Goal: Task Accomplishment & Management: Complete application form

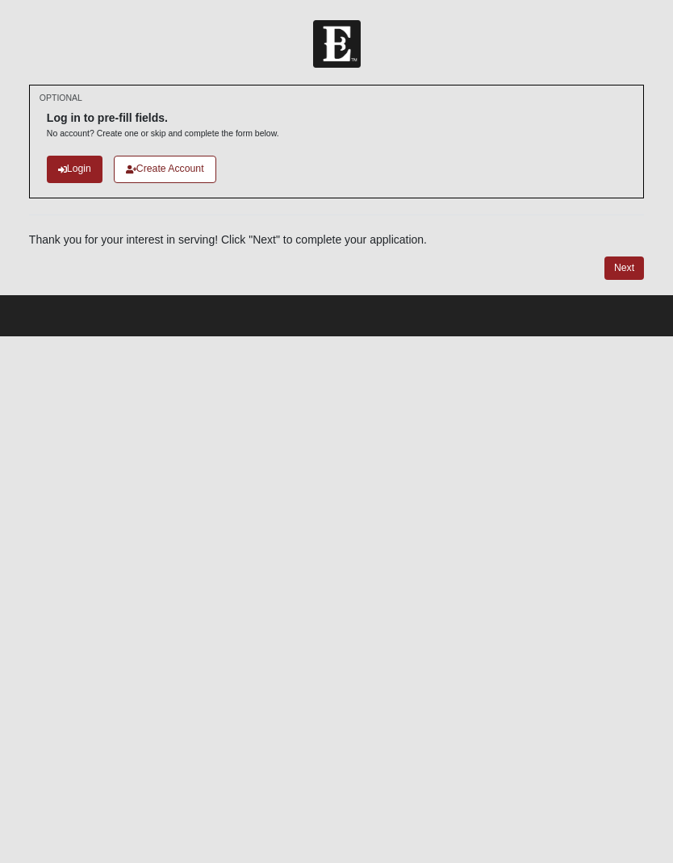
click at [161, 169] on link "Create Account" at bounding box center [165, 169] width 102 height 27
click at [74, 167] on link "Login" at bounding box center [75, 169] width 56 height 27
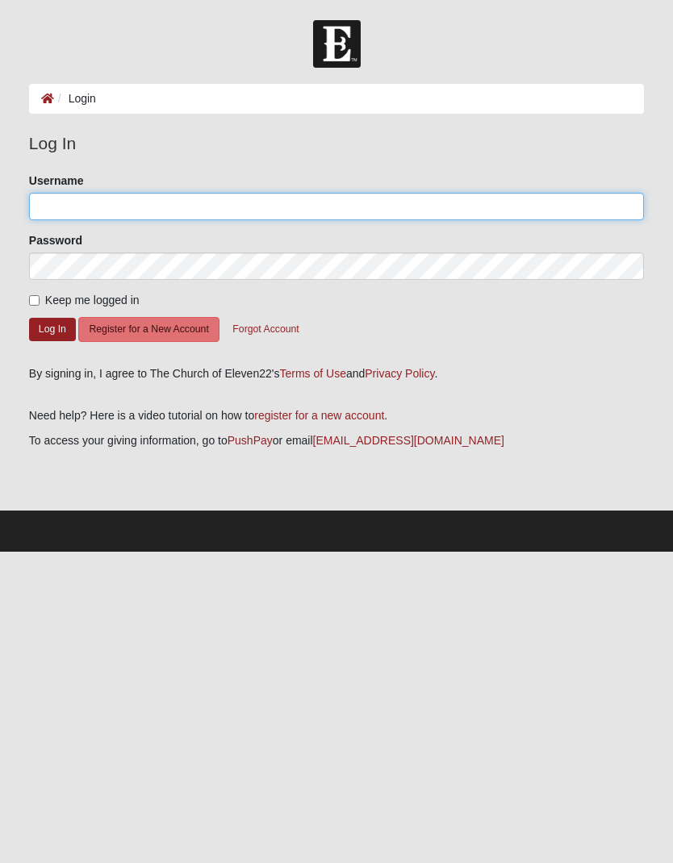
click at [58, 205] on input "Username" at bounding box center [336, 206] width 615 height 27
type input "Kegleyjo"
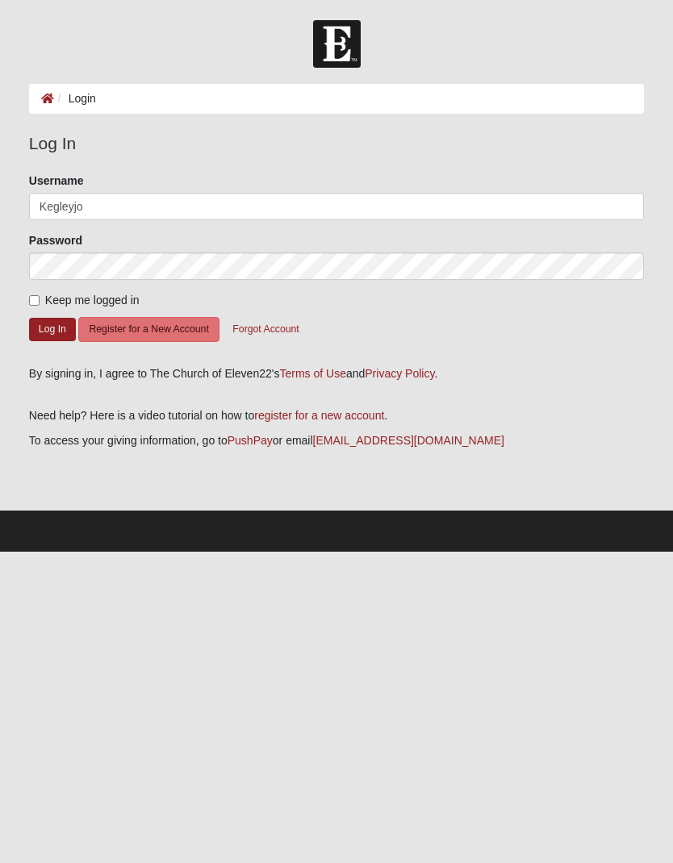
click at [33, 295] on input "Keep me logged in" at bounding box center [34, 300] width 10 height 10
checkbox input "true"
click at [40, 337] on button "Log In" at bounding box center [52, 329] width 47 height 23
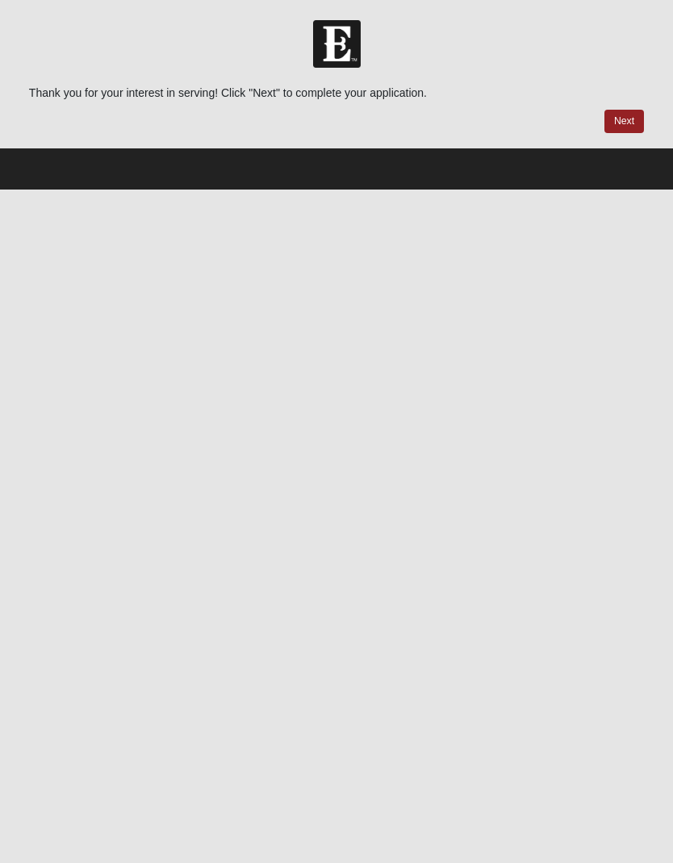
click at [622, 119] on link "Next" at bounding box center [624, 121] width 40 height 23
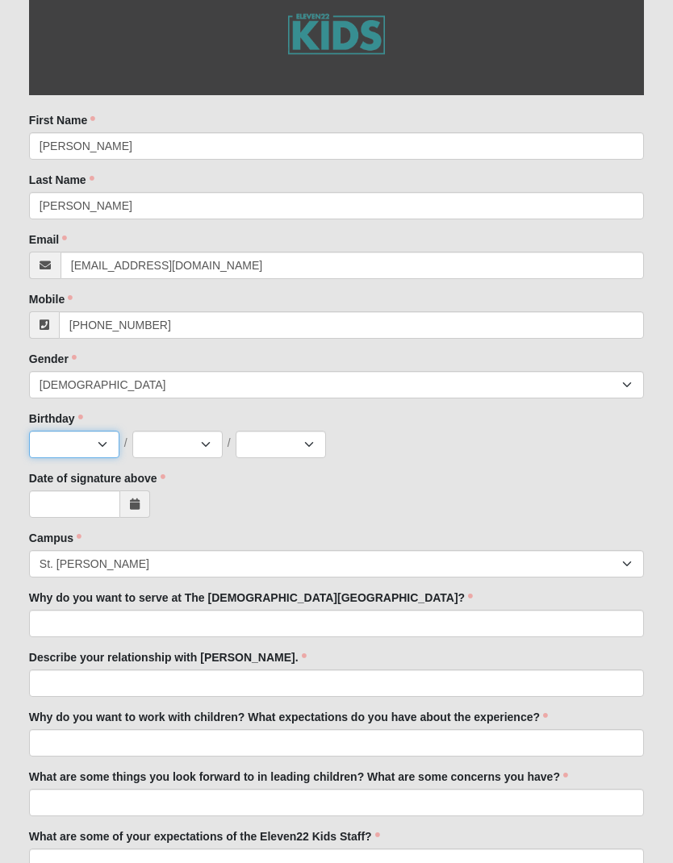
click at [102, 445] on select "Jan Feb Mar Apr May Jun Jul Aug Sep Oct Nov Dec" at bounding box center [74, 445] width 90 height 27
select select "6"
click at [211, 452] on select "1 2 3 4 5 6 7 8 9 10 11 12 13 14 15 16 17 18 19 20 21 22 23 24 25 26 27 28 29 3…" at bounding box center [177, 444] width 90 height 27
select select "11"
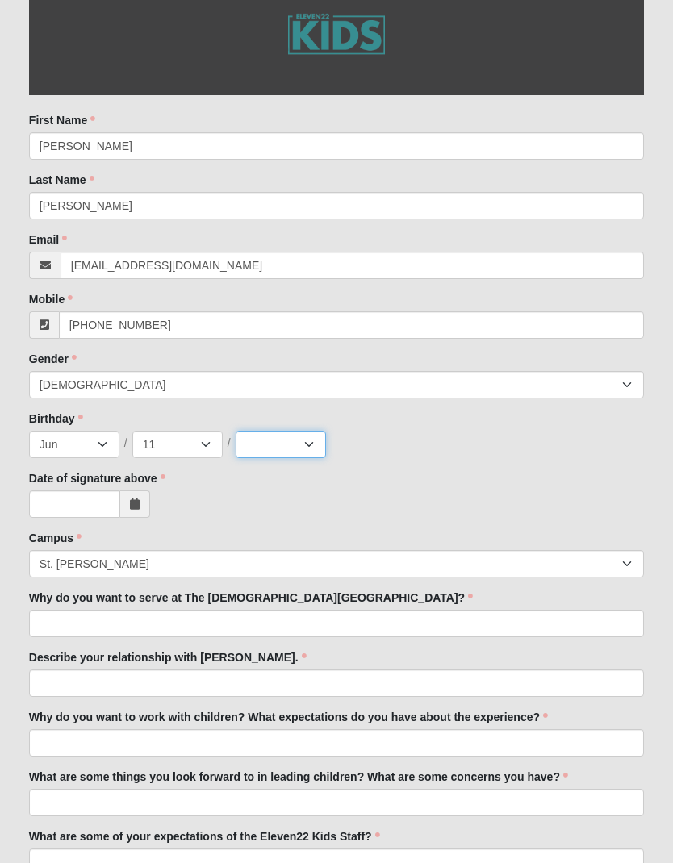
click at [321, 450] on select "2025 2024 2023 2022 2021 2020 2019 2018 2017 2016 2015 2014 2013 2012 2011 2010…" at bounding box center [281, 444] width 90 height 27
select select "1957"
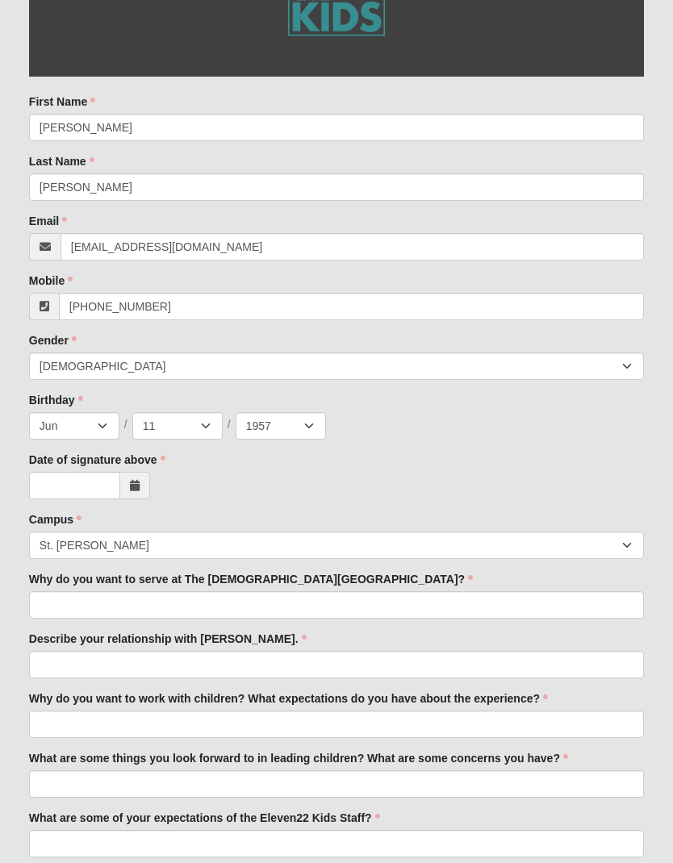
scroll to position [226, 0]
click at [80, 483] on input "Date of signature above" at bounding box center [74, 485] width 91 height 27
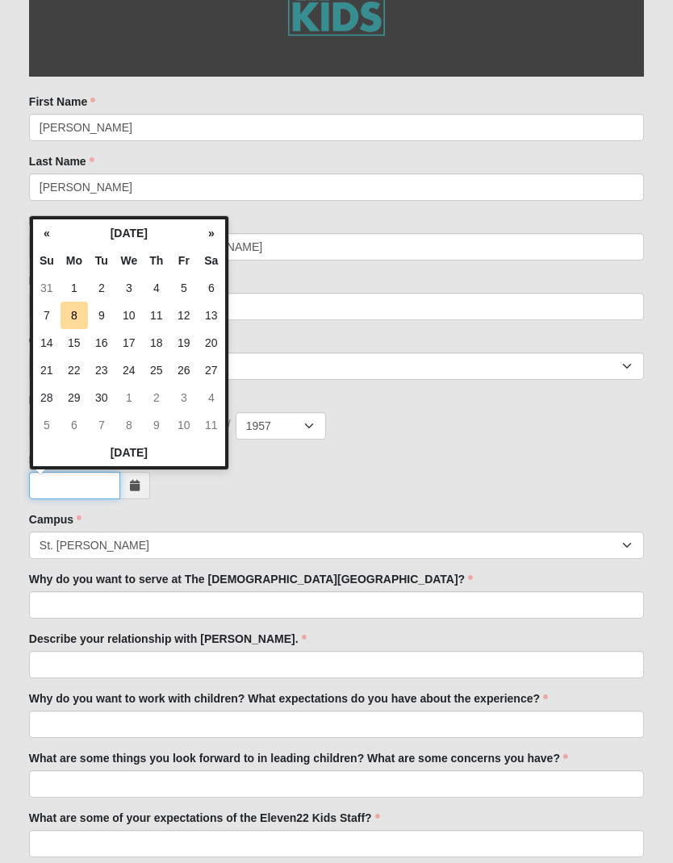
click at [86, 483] on input "Date of signature above" at bounding box center [74, 485] width 91 height 27
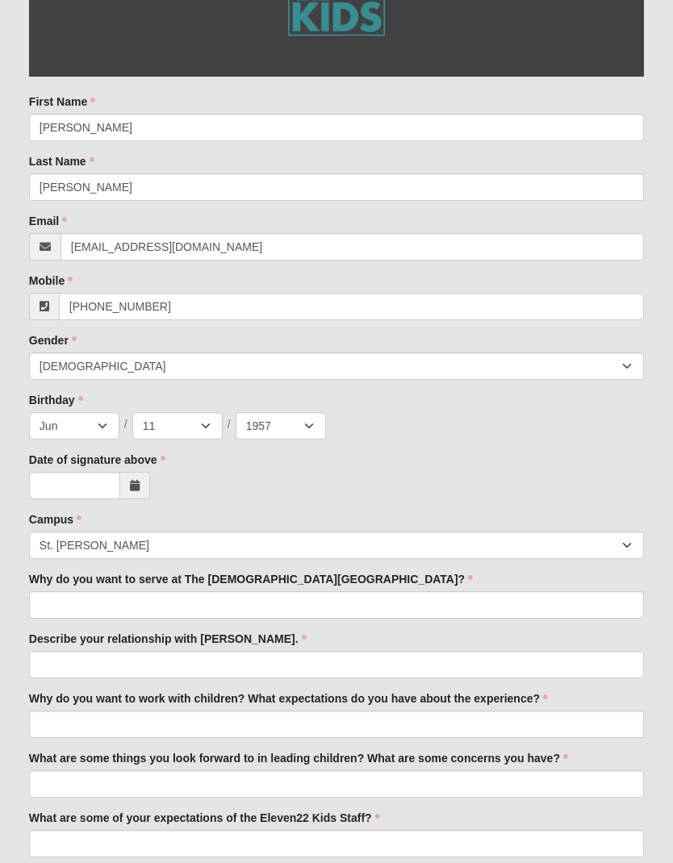
click at [90, 480] on input "Date of signature above" at bounding box center [74, 485] width 91 height 27
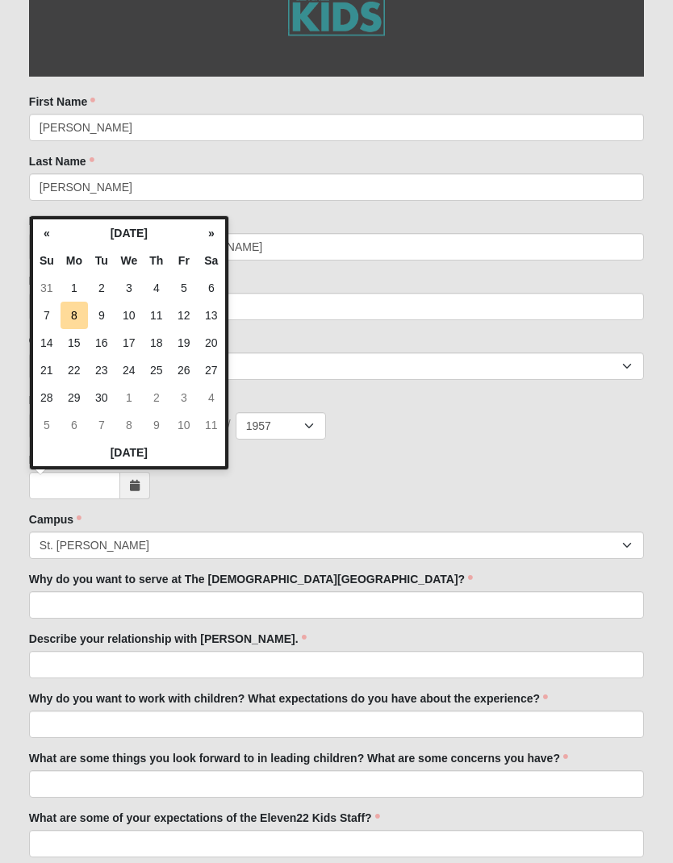
click at [75, 317] on td "8" at bounding box center [74, 315] width 27 height 27
type input "09/08/2025"
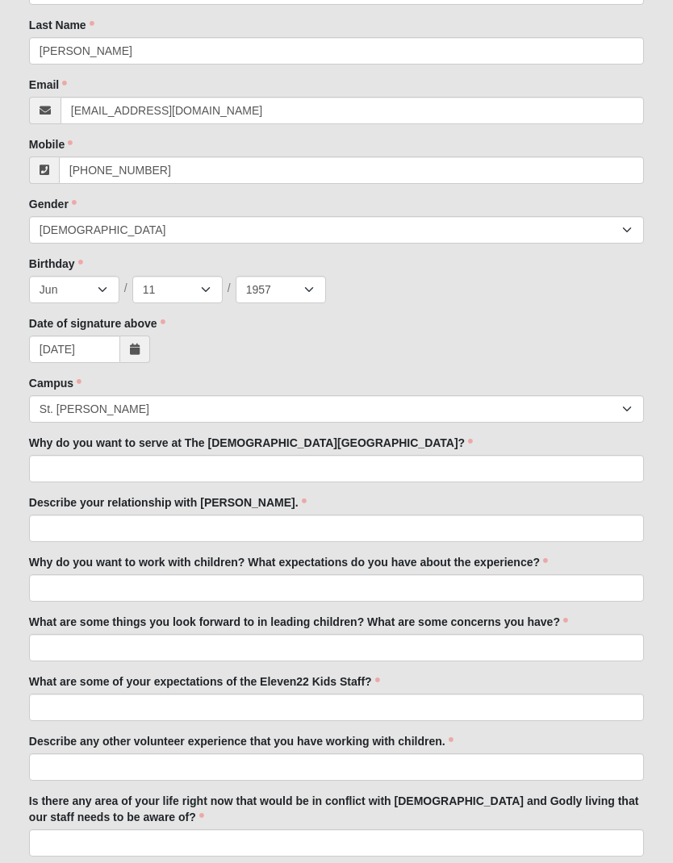
scroll to position [365, 0]
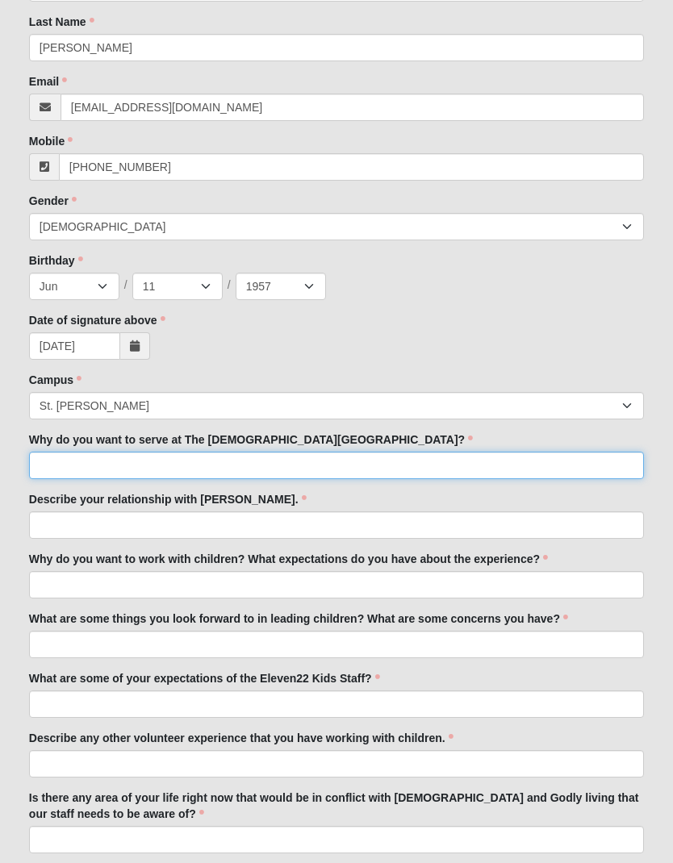
click at [60, 462] on input "Why do you want to serve at The Church of Eleven22?" at bounding box center [336, 466] width 615 height 27
type input "Yes"
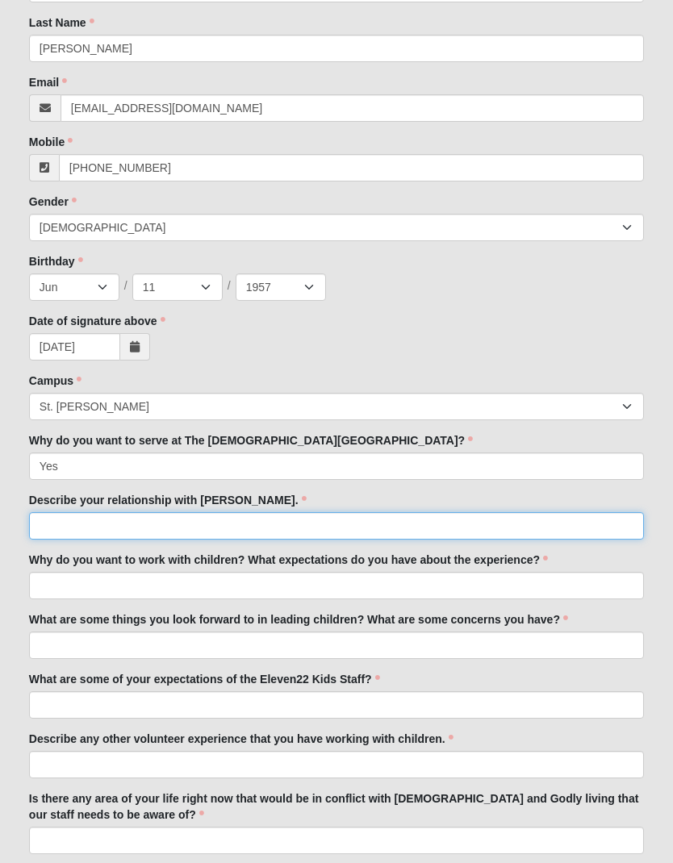
click at [321, 529] on input "Describe your relationship with Jesus." at bounding box center [336, 525] width 615 height 27
type input "Trying to"
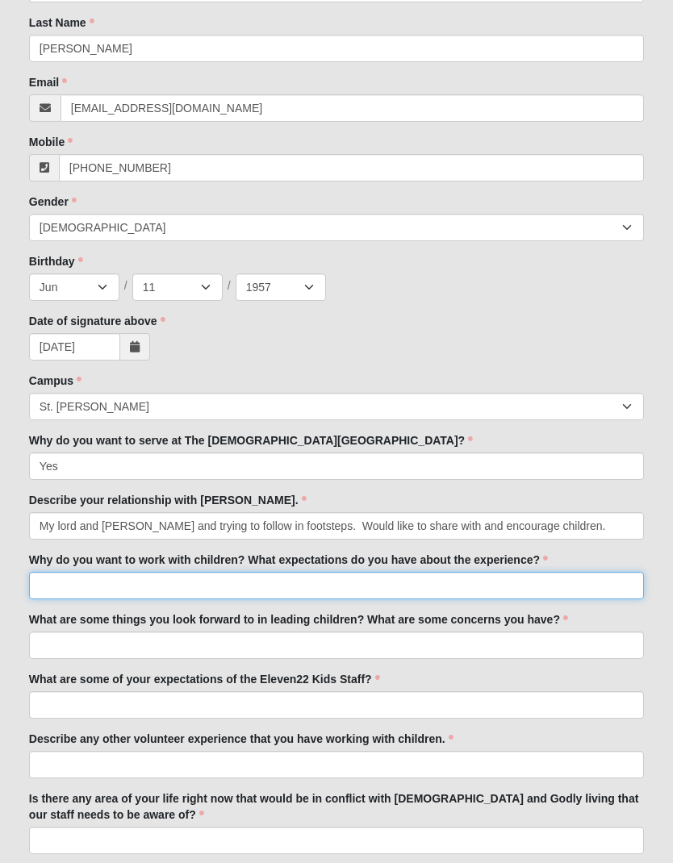
click at [86, 587] on input "Why do you want to work with children? What expectations do you have about the …" at bounding box center [336, 585] width 615 height 27
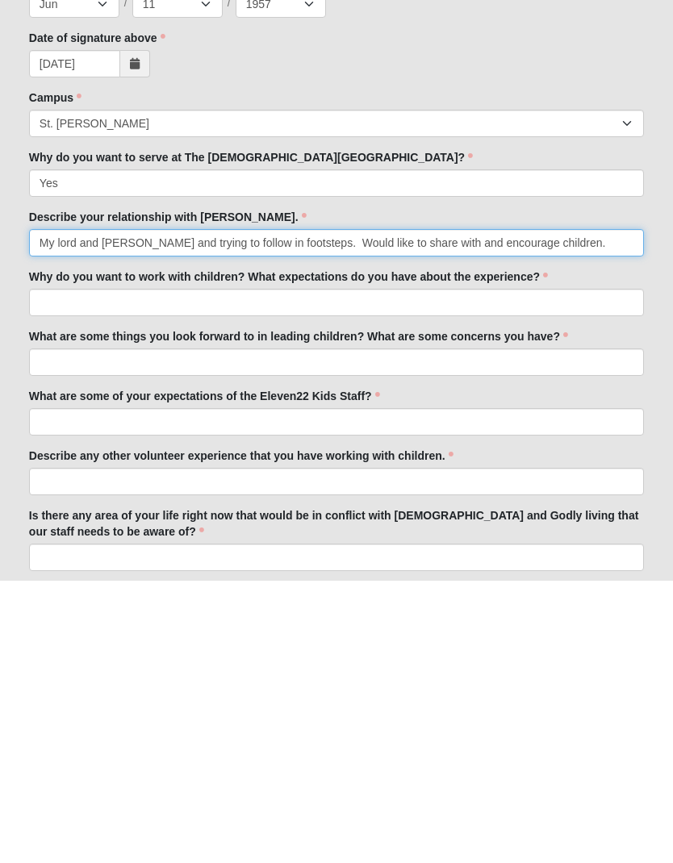
click at [554, 512] on input "My lord and savior and trying to follow in footsteps. Would like to share with …" at bounding box center [336, 525] width 615 height 27
type input "My lord and savior and trying to follow in footsteps."
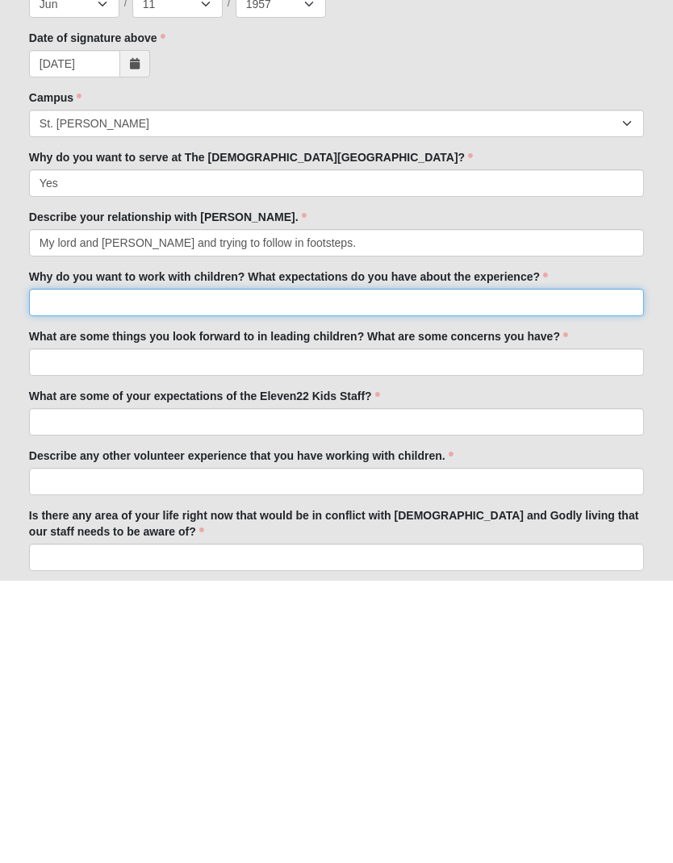
click at [75, 572] on input "Why do you want to work with children? What expectations do you have about the …" at bounding box center [336, 585] width 615 height 27
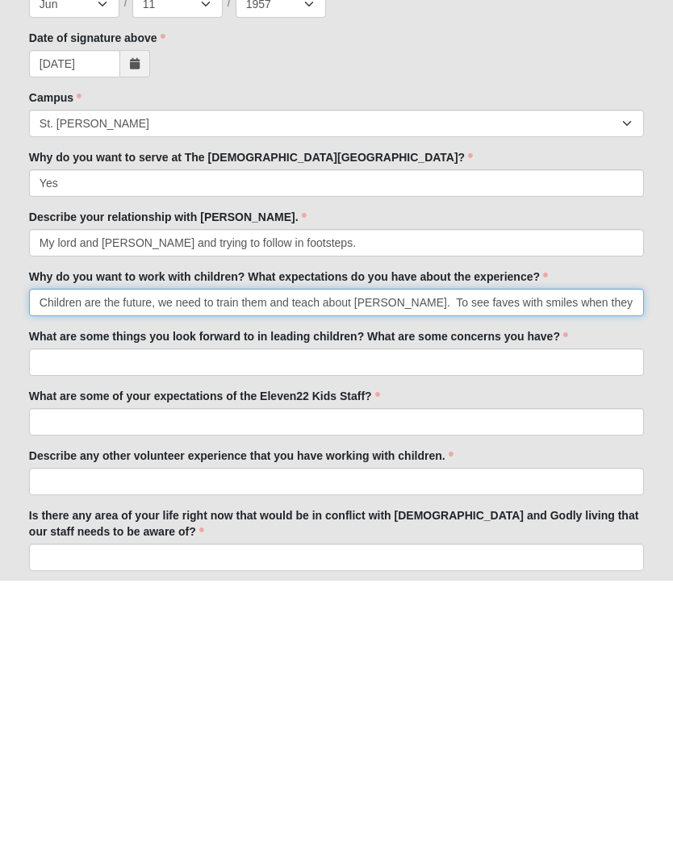
click at [454, 572] on input "Children are the future, we need to train them and teach about Jesus. To see fa…" at bounding box center [336, 585] width 615 height 27
type input "Children are the future, we need to train them and teach about Jesus. To see fa…"
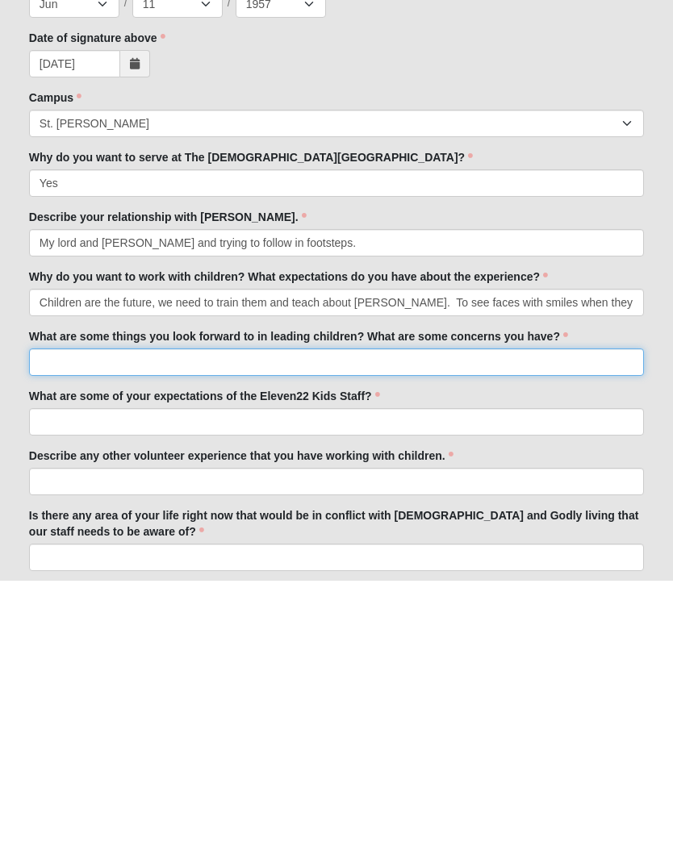
click at [67, 632] on input "What are some things you look forward to in leading children? What are some con…" at bounding box center [336, 645] width 615 height 27
type input "Leading them to follow Jesus, giving them the skills they need to face the worl…"
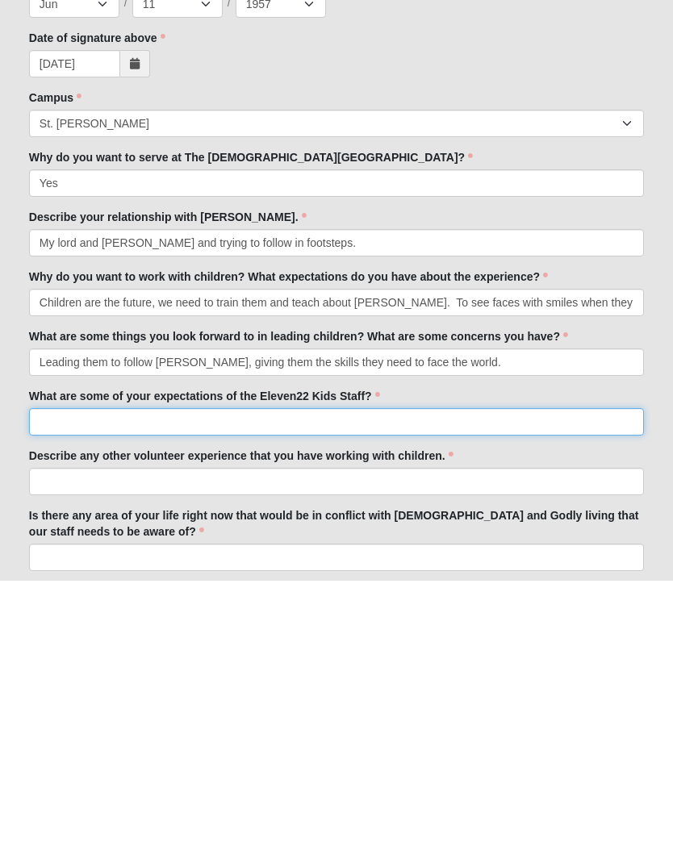
click at [61, 692] on input "What are some of your expectations of the Eleven22 Kids Staff?" at bounding box center [336, 705] width 615 height 27
type input "Making friendships with like minded individuals,"
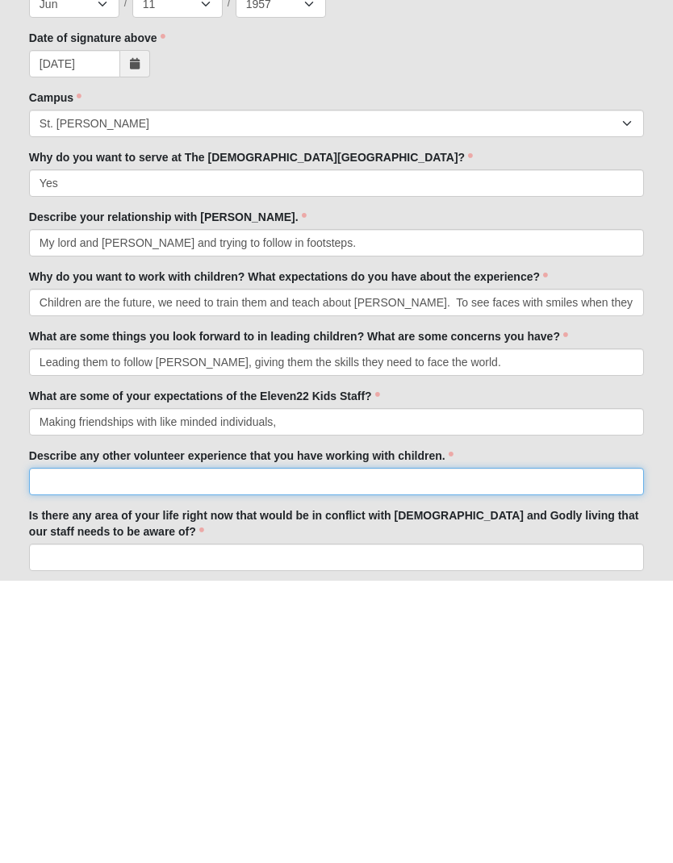
click at [73, 751] on input "Describe any other volunteer experience that you have working with children." at bounding box center [336, 764] width 615 height 27
click at [297, 751] on input "I have taught Sunday school, vacation bible school worked with preschoolers" at bounding box center [336, 764] width 615 height 27
click at [459, 751] on input "I have taught Sunday school, vacation bible school and worked with preschoolers" at bounding box center [336, 764] width 615 height 27
type input "I have taught Sunday school, vacation bible school and worked with preschoolers."
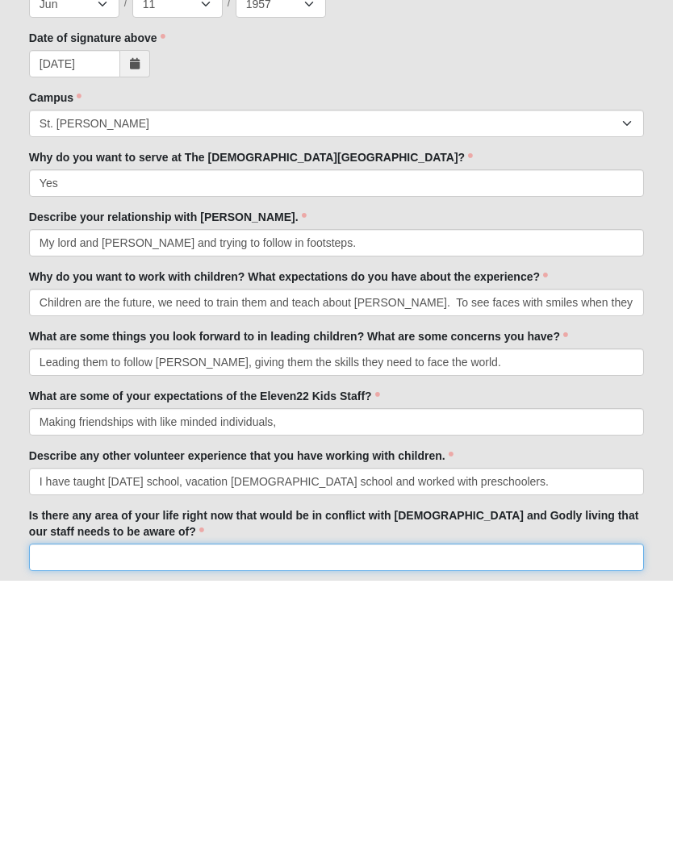
click at [86, 827] on input "Is there any area of your life right now that would be in conflict with biblica…" at bounding box center [336, 840] width 615 height 27
type input "O"
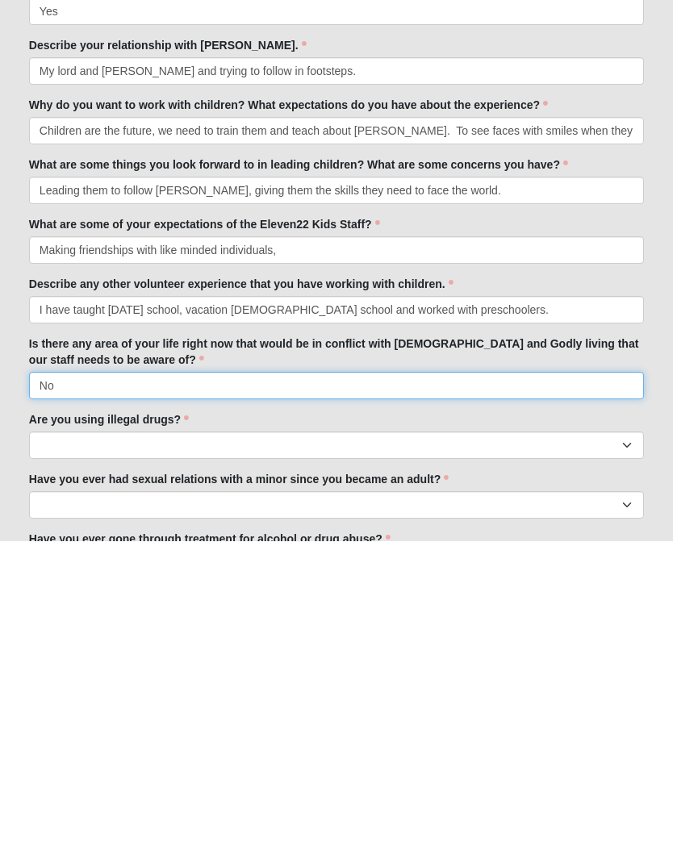
type input "No"
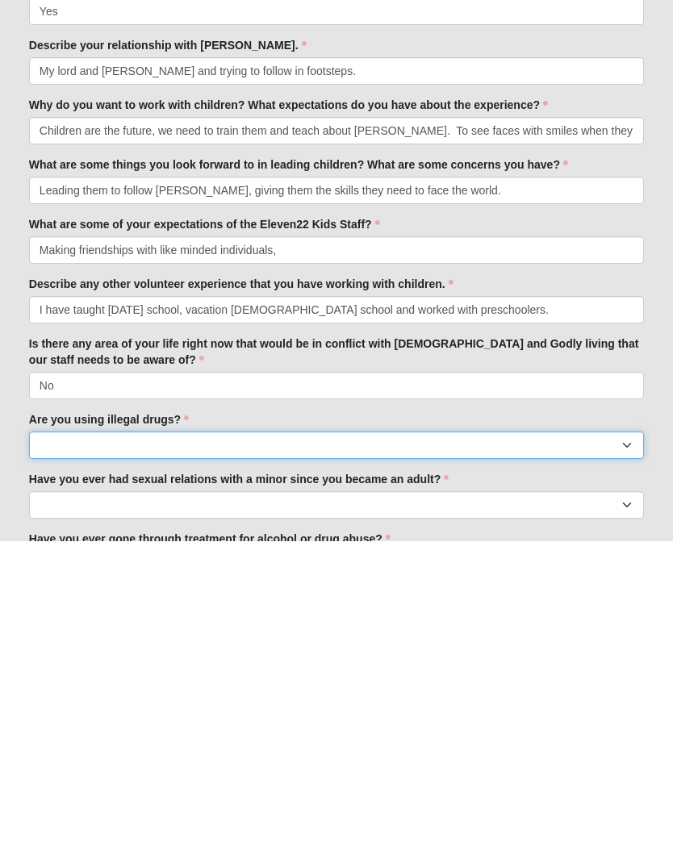
click at [69, 754] on select "Yes No" at bounding box center [336, 767] width 615 height 27
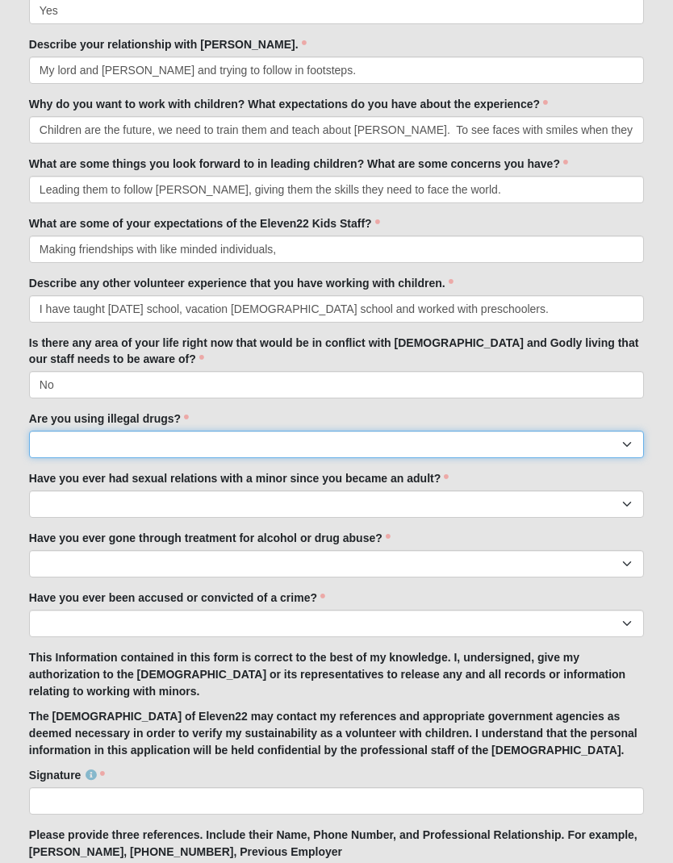
click at [58, 453] on select "Yes No" at bounding box center [336, 444] width 615 height 27
select select "No"
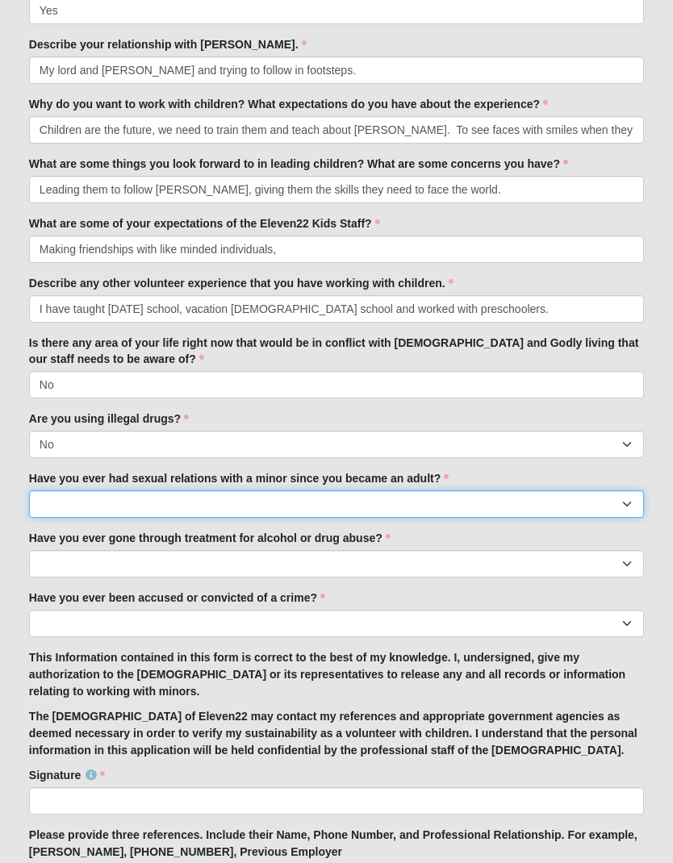
click at [627, 510] on select "Yes No" at bounding box center [336, 504] width 615 height 27
select select "No"
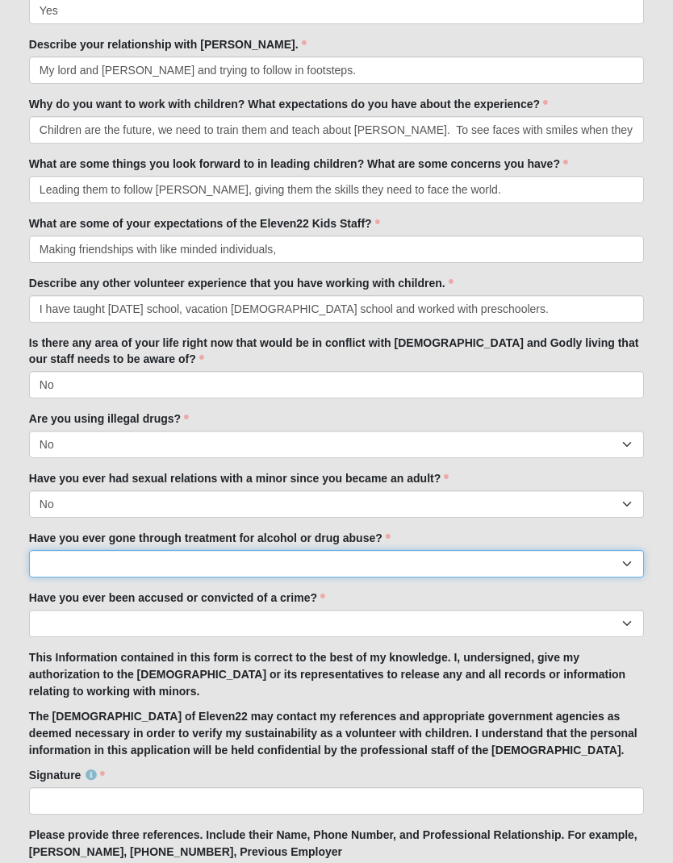
click at [632, 567] on select "Yes No" at bounding box center [336, 563] width 615 height 27
select select "No"
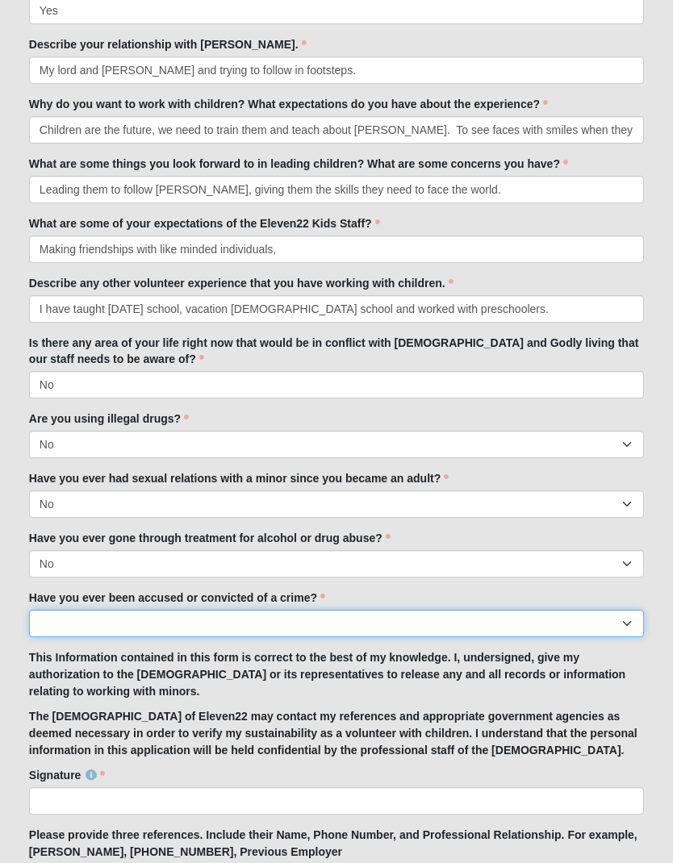
click at [625, 625] on select "Yes No" at bounding box center [336, 623] width 615 height 27
select select "No"
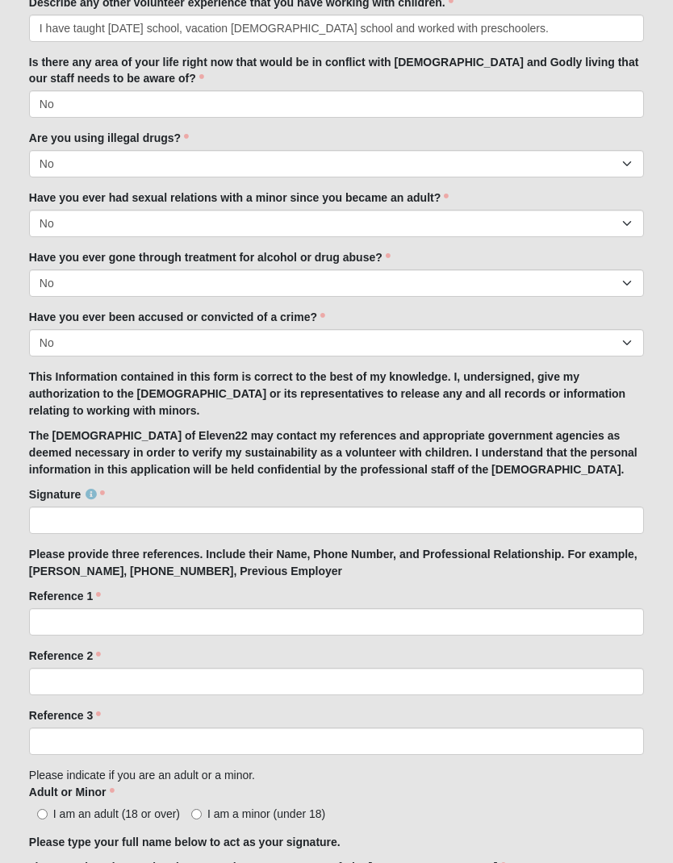
scroll to position [1104, 0]
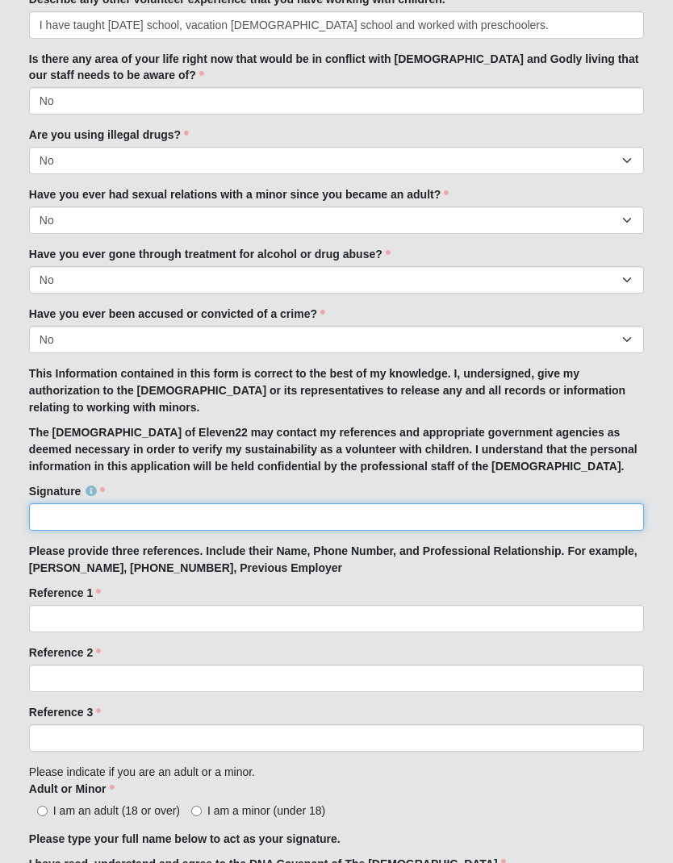
click at [61, 516] on input "Signature" at bounding box center [336, 517] width 615 height 27
type input "J"
click at [59, 520] on input "Signature" at bounding box center [336, 517] width 615 height 27
click at [105, 521] on input "Signature" at bounding box center [336, 517] width 615 height 27
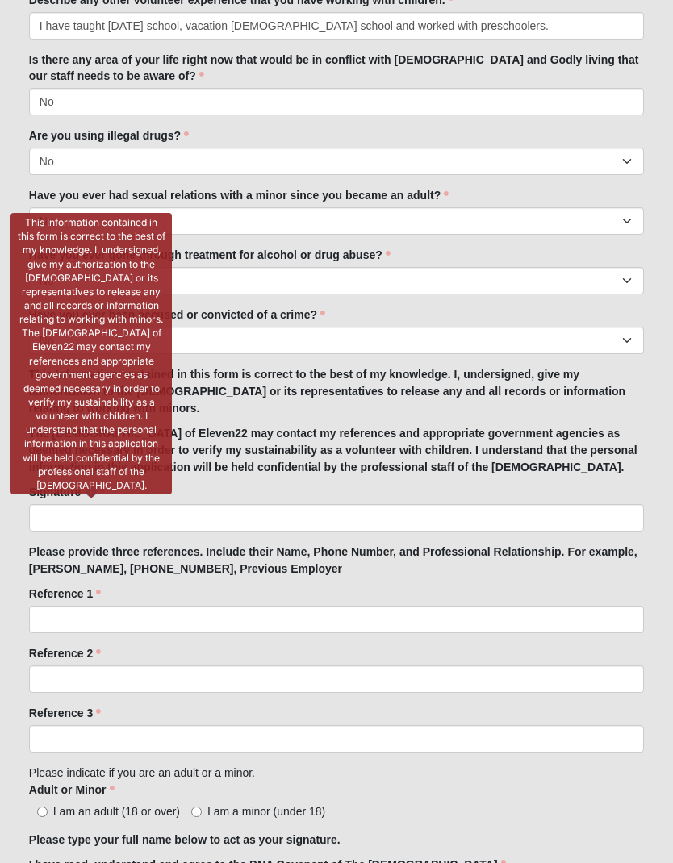
click at [94, 487] on div "This Information contained in this form is correct to the best of my knowledge.…" at bounding box center [90, 354] width 161 height 282
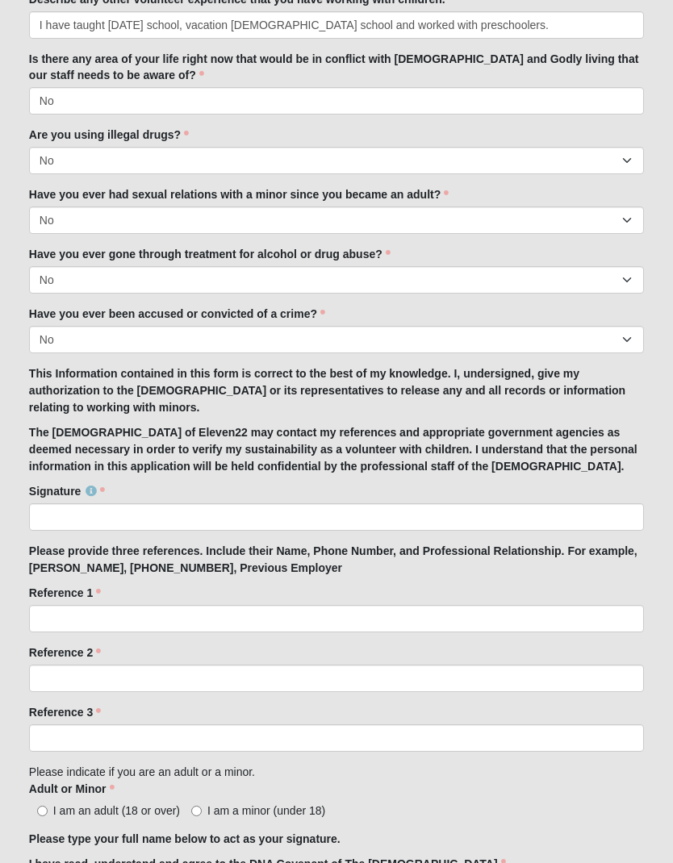
scroll to position [1105, 0]
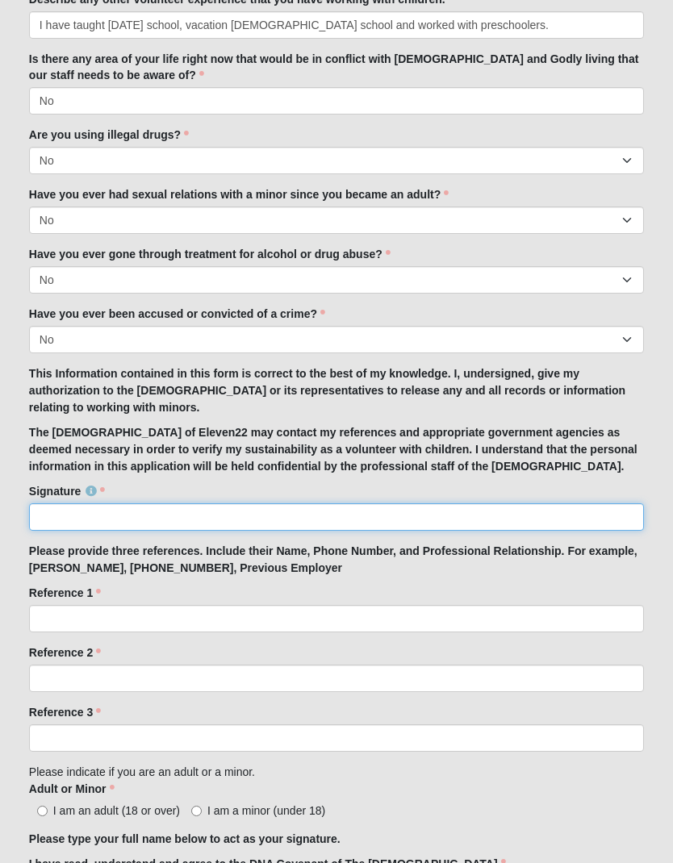
click at [52, 522] on input "Signature" at bounding box center [336, 516] width 615 height 27
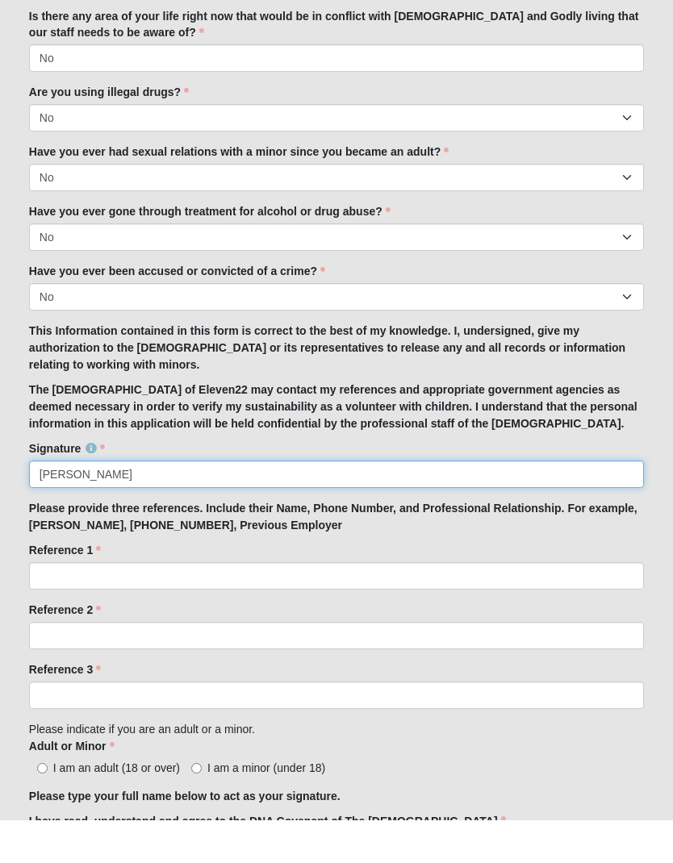
type input "JoAnn Kegley"
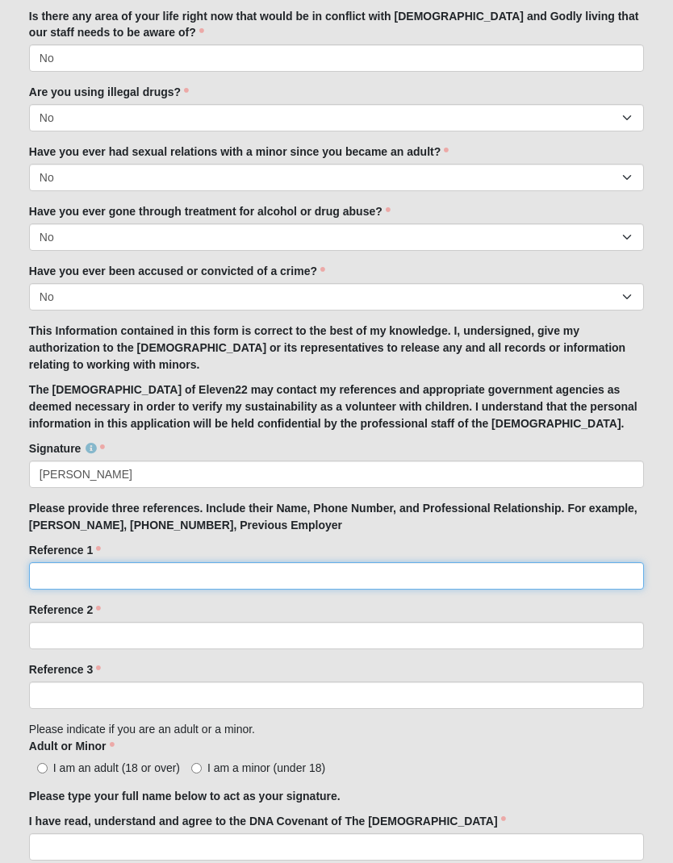
click at [59, 575] on input "Reference 1" at bounding box center [336, 575] width 615 height 27
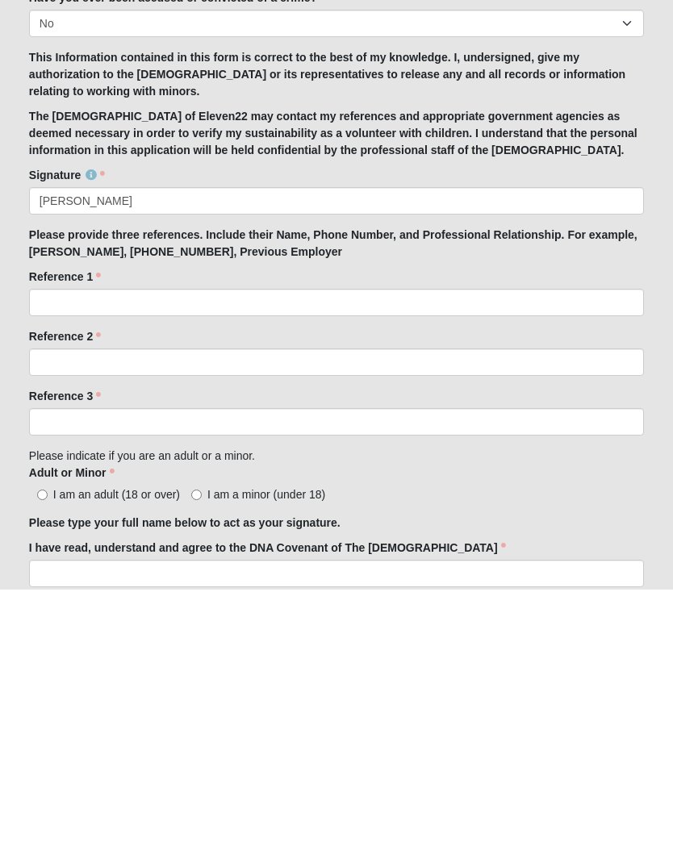
click at [44, 763] on input "I am an adult (18 or over)" at bounding box center [42, 768] width 10 height 10
radio input "true"
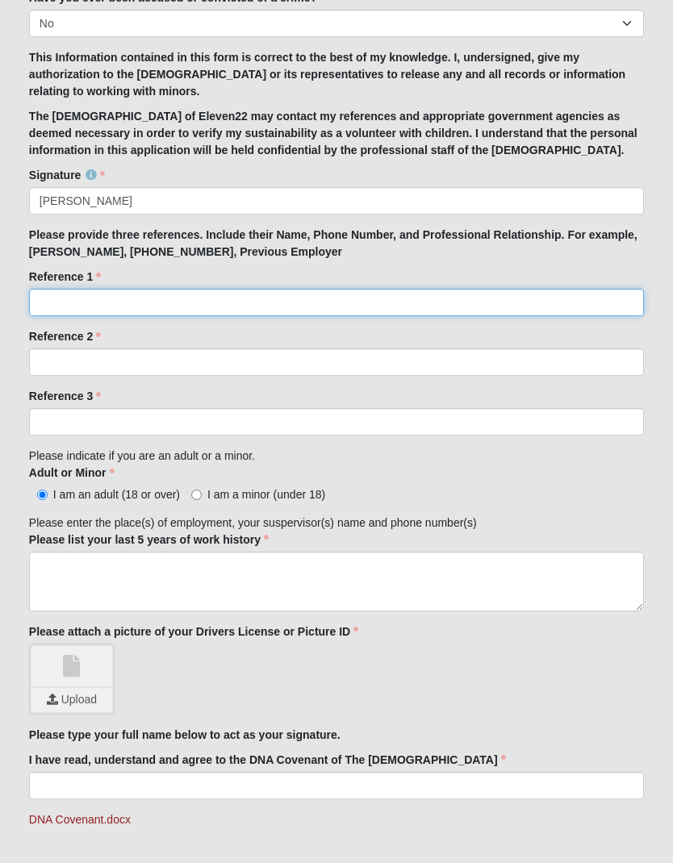
click at [53, 290] on input "Reference 1" at bounding box center [336, 302] width 615 height 27
type input "Michelle Schoonover. 904 4512025. Lifelong friend"
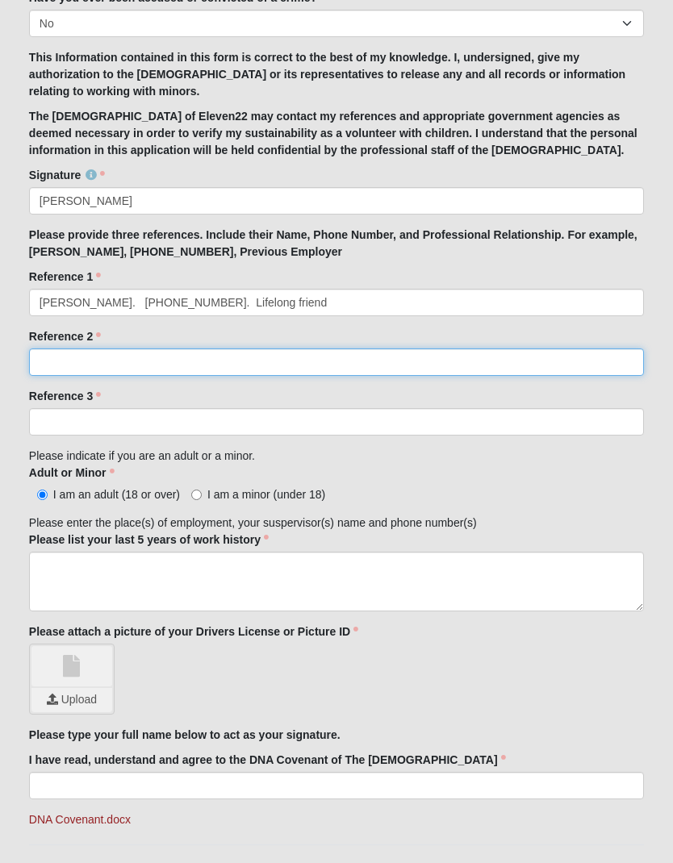
click at [49, 357] on input "Reference 2" at bounding box center [336, 362] width 615 height 27
type input "Gayle Albritton. 904 613-"
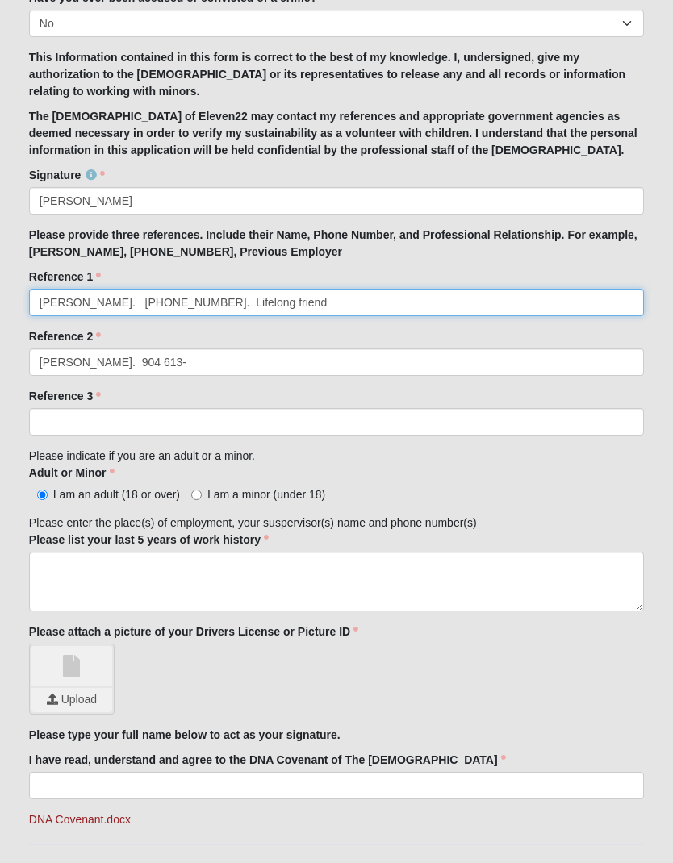
click at [199, 300] on input "Michelle Schoonover. 904 4512025. Lifelong friend" at bounding box center [336, 302] width 615 height 27
type input "Michelle Schoonover. 904 451-2025. Lifelong friend"
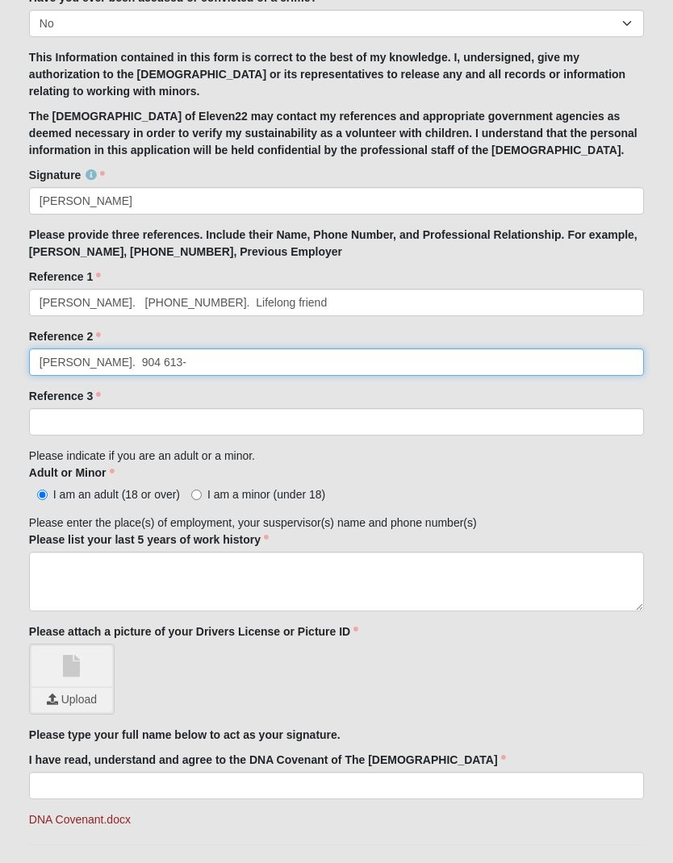
click at [207, 370] on input "Gayle Albritton. 904 613-" at bounding box center [336, 362] width 615 height 27
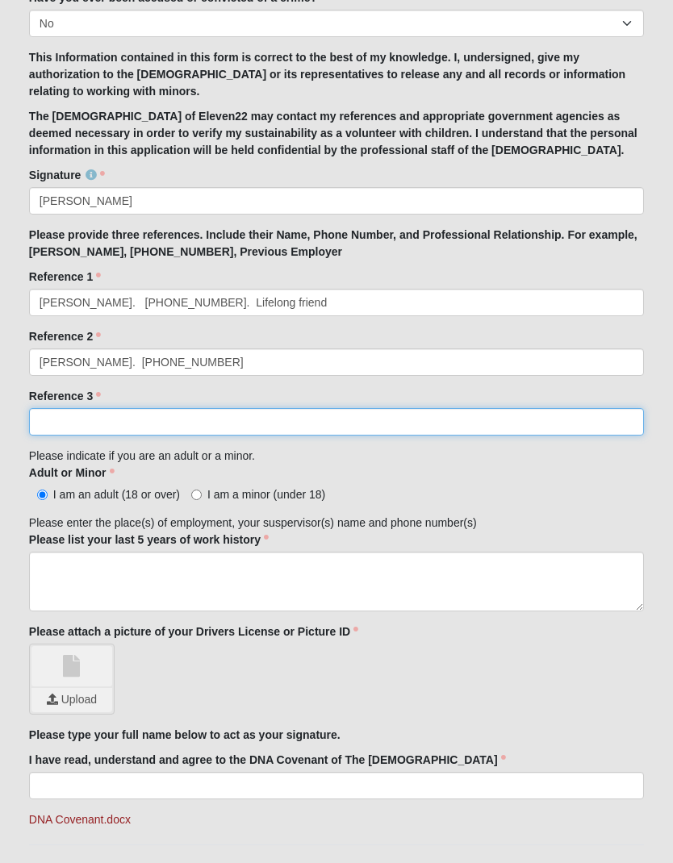
click at [68, 420] on input "Reference 3" at bounding box center [336, 421] width 615 height 27
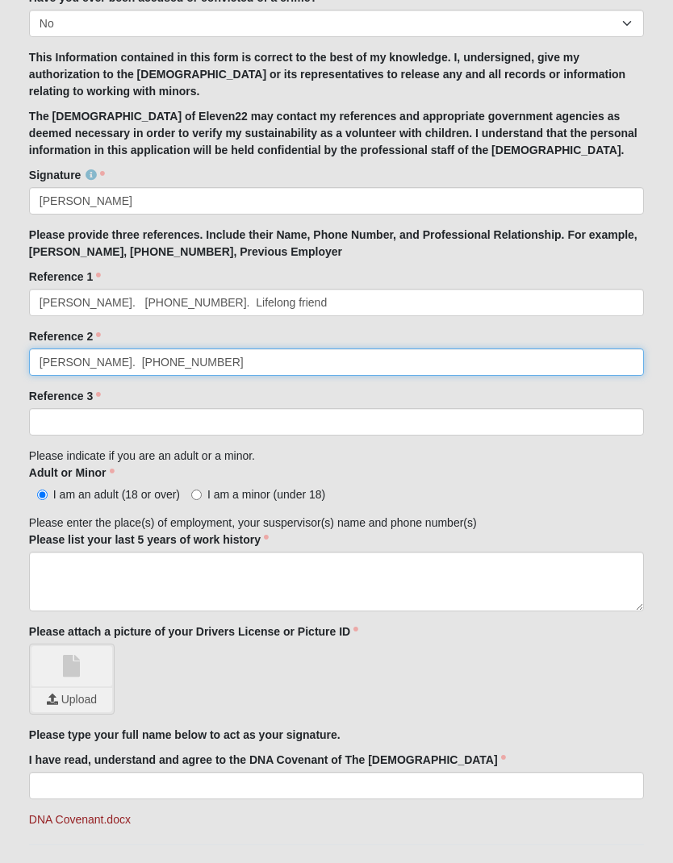
click at [261, 373] on input "Gayle Albritton. 904 613-3084" at bounding box center [336, 362] width 615 height 27
type input "Gayle Albritton. 904 613-3084. Sister in law"
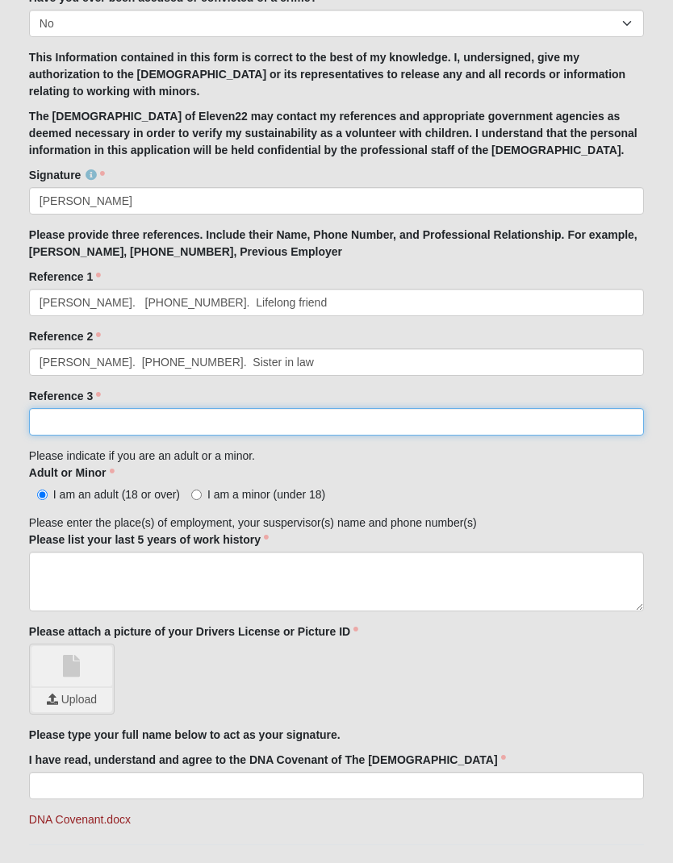
click at [69, 409] on input "Reference 3" at bounding box center [336, 421] width 615 height 27
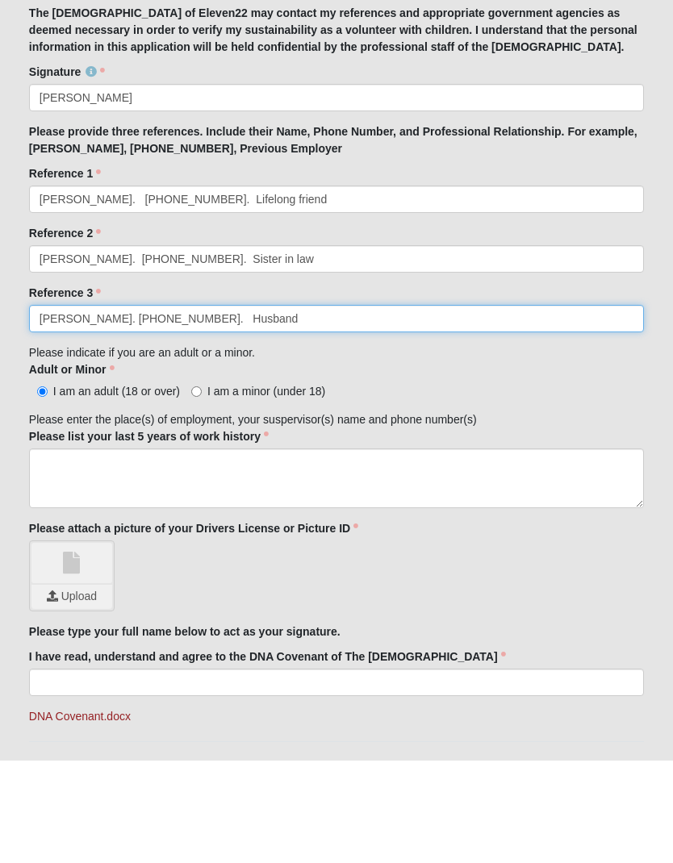
type input "Chuck Kegley. 904 505-9218. Husband"
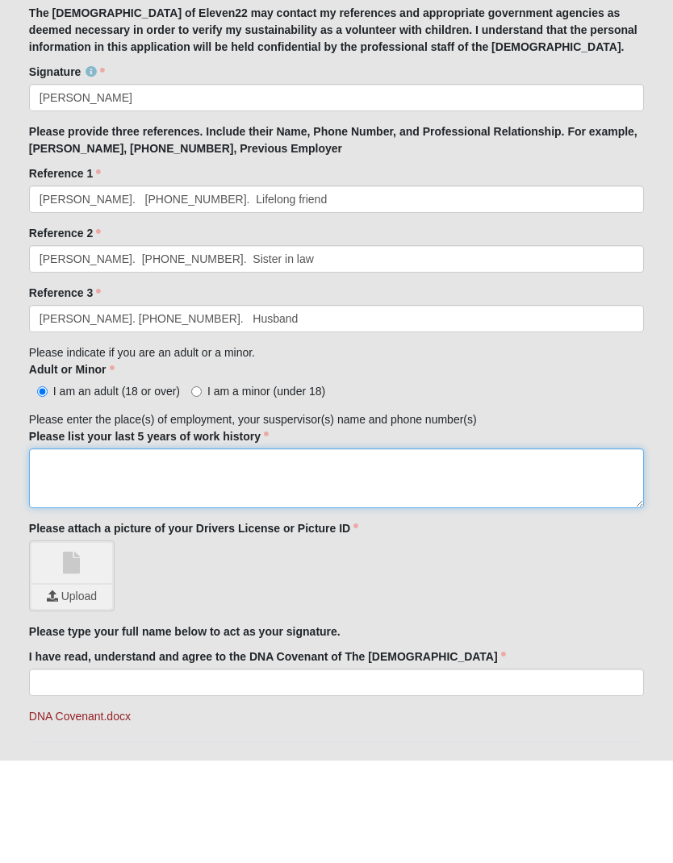
click at [63, 552] on textarea "Please list your last 5 years of work history" at bounding box center [336, 582] width 615 height 60
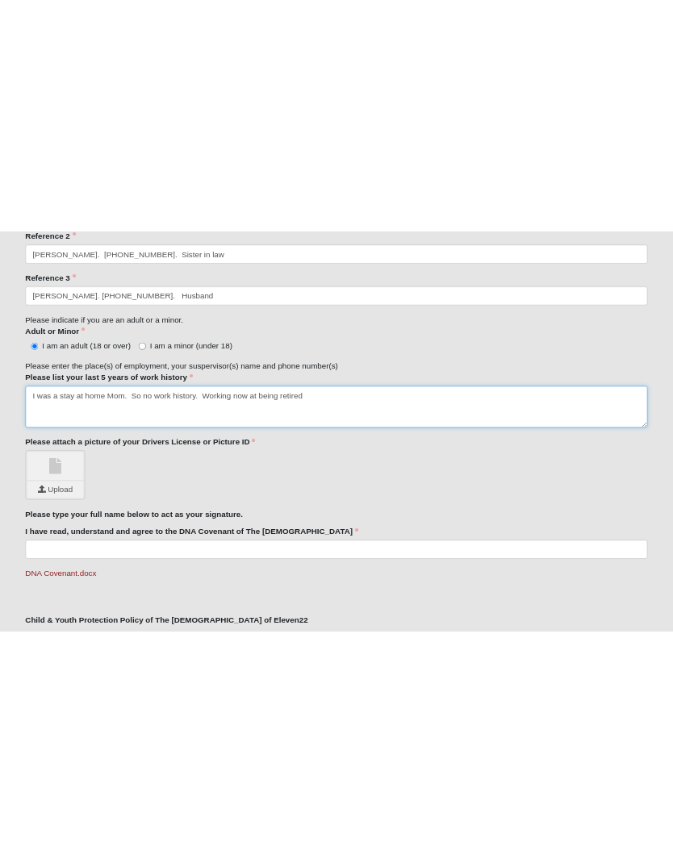
scroll to position [1666, 0]
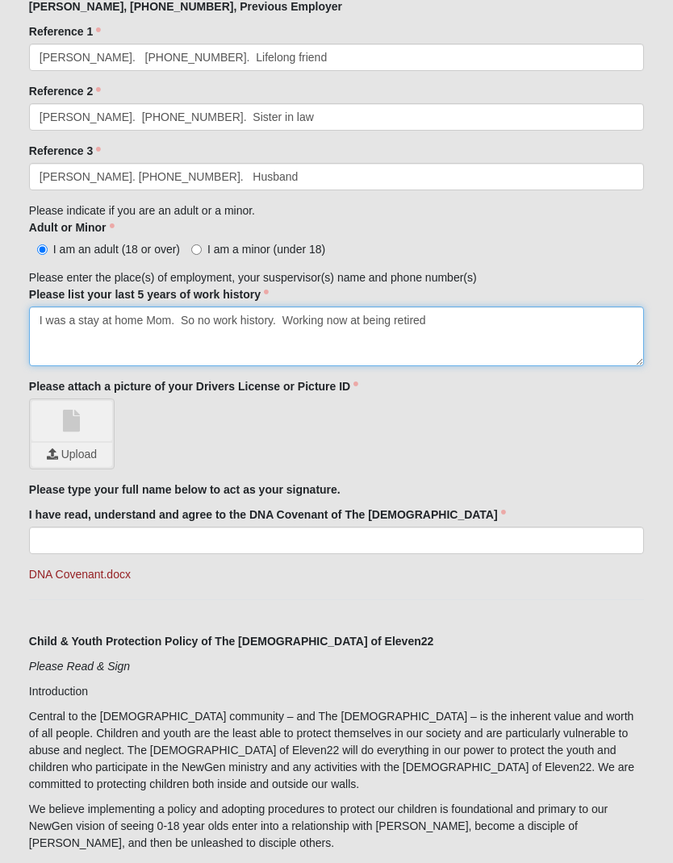
type textarea "I was a stay at home Mom. So no work history. Working now at being retired"
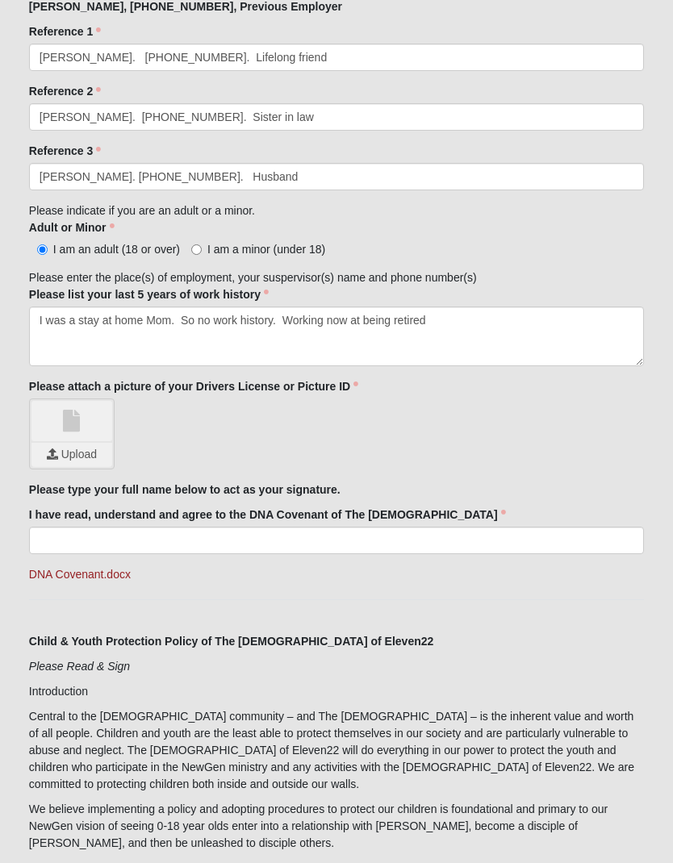
click at [82, 443] on input "file" at bounding box center [71, 455] width 81 height 24
click at [96, 428] on link at bounding box center [103, 430] width 18 height 19
click at [76, 426] on link at bounding box center [71, 420] width 81 height 40
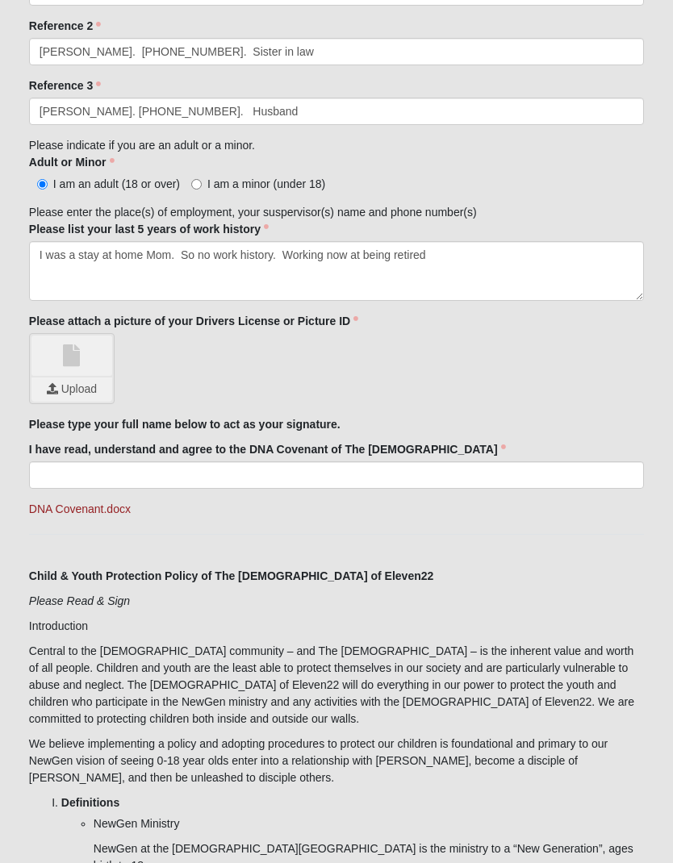
click at [68, 357] on link at bounding box center [71, 356] width 81 height 40
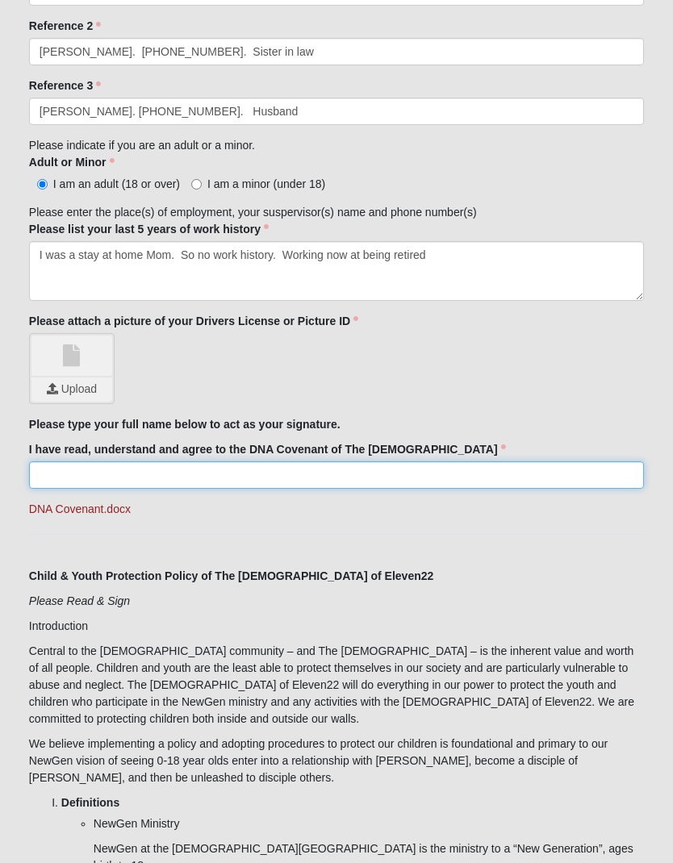
click at [56, 476] on input "I have read, understand and agree to the DNA Covenant of The Church of Eleven22" at bounding box center [336, 475] width 615 height 27
type input "JoAnn Albritton kegley"
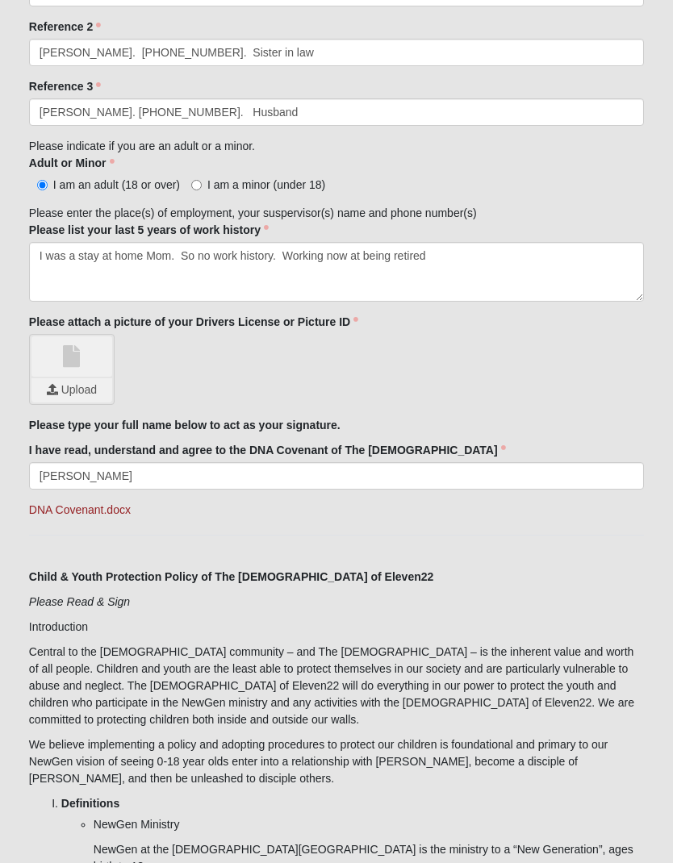
click at [78, 395] on input "file" at bounding box center [71, 390] width 81 height 24
click at [69, 384] on input "file" at bounding box center [71, 390] width 81 height 24
click at [67, 355] on link "image.jpg" at bounding box center [71, 356] width 81 height 40
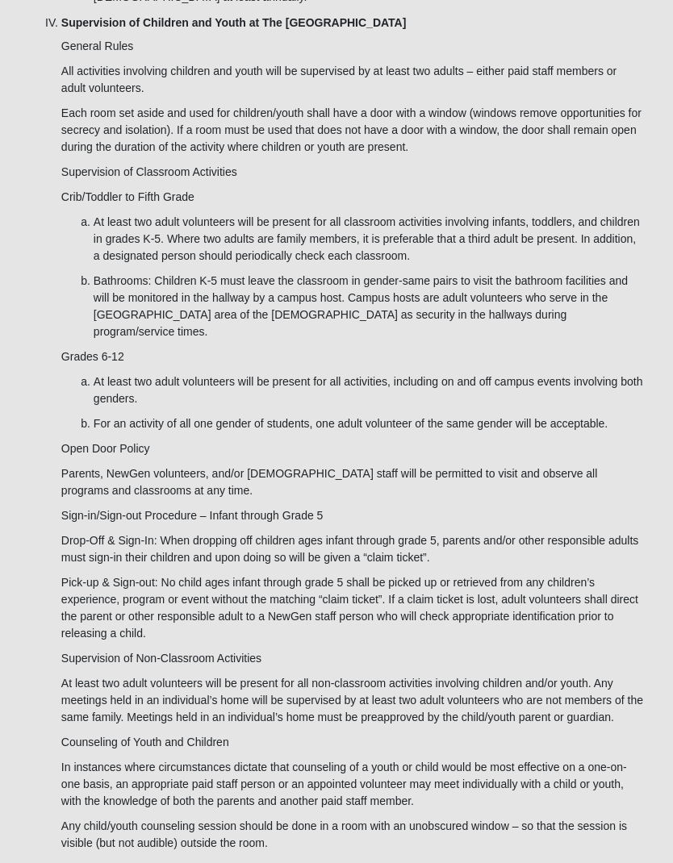
scroll to position [4005, 0]
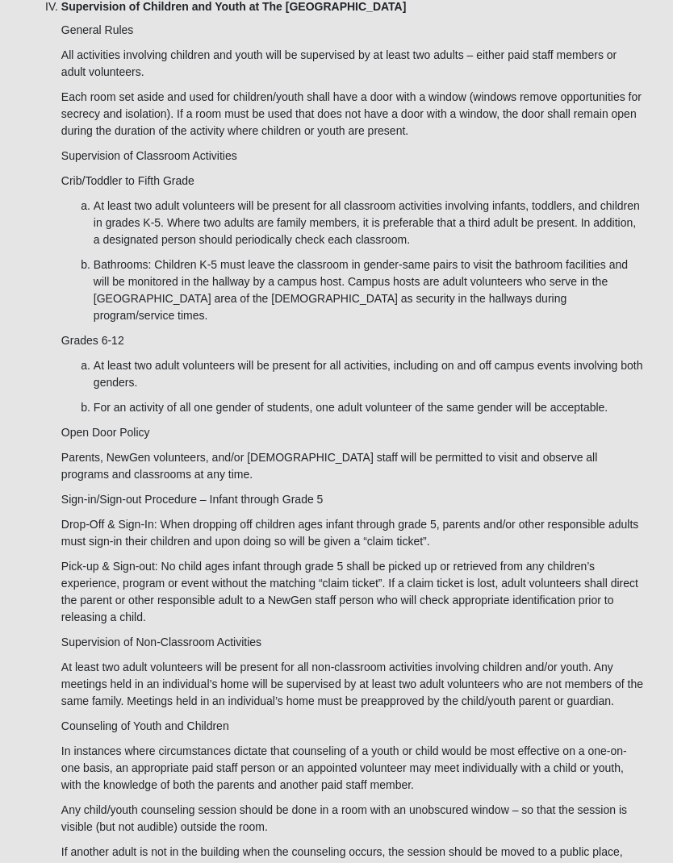
click at [40, 437] on ol "Definitions NewGen Ministry NewGen at the Church of Eleven22 is the ministry to…" at bounding box center [336, 648] width 615 height 4255
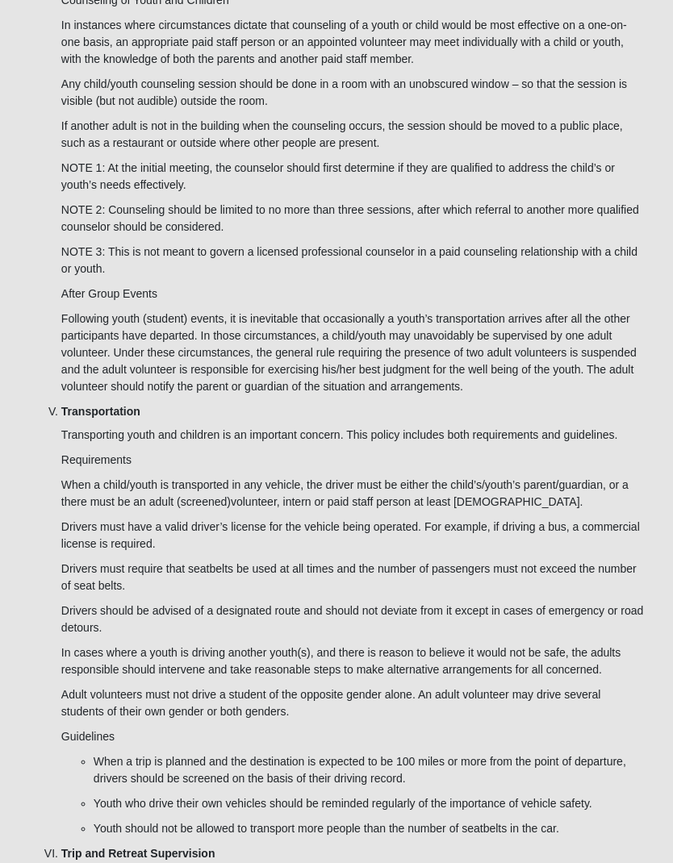
scroll to position [4732, 0]
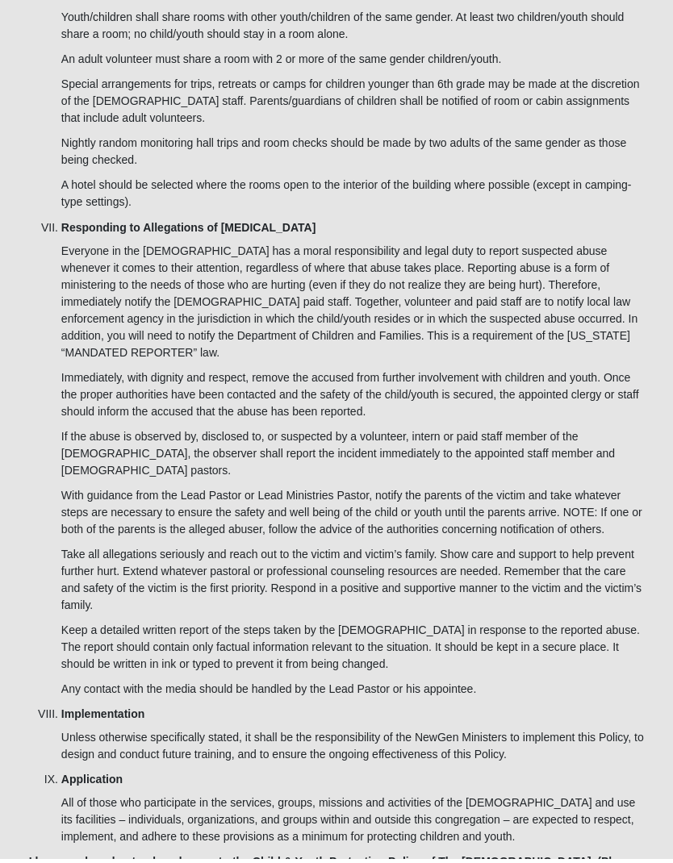
scroll to position [5867, 0]
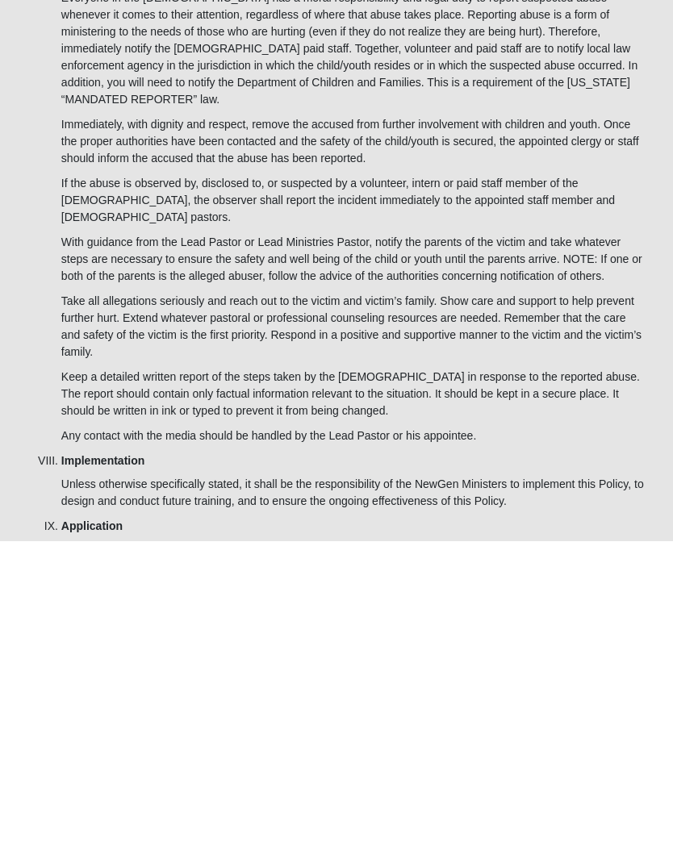
scroll to position [5931, 0]
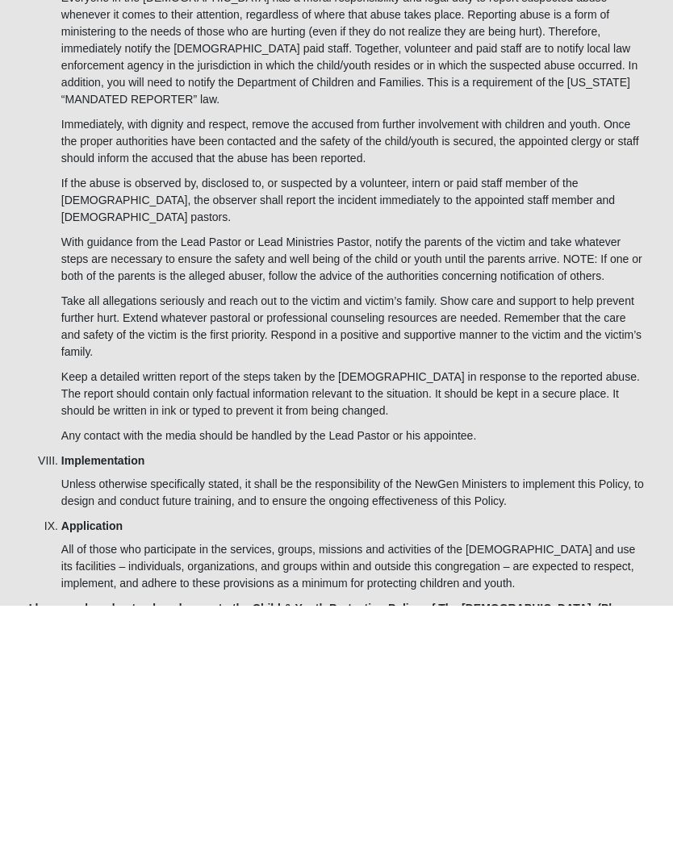
type input "JoAnn Kegley"
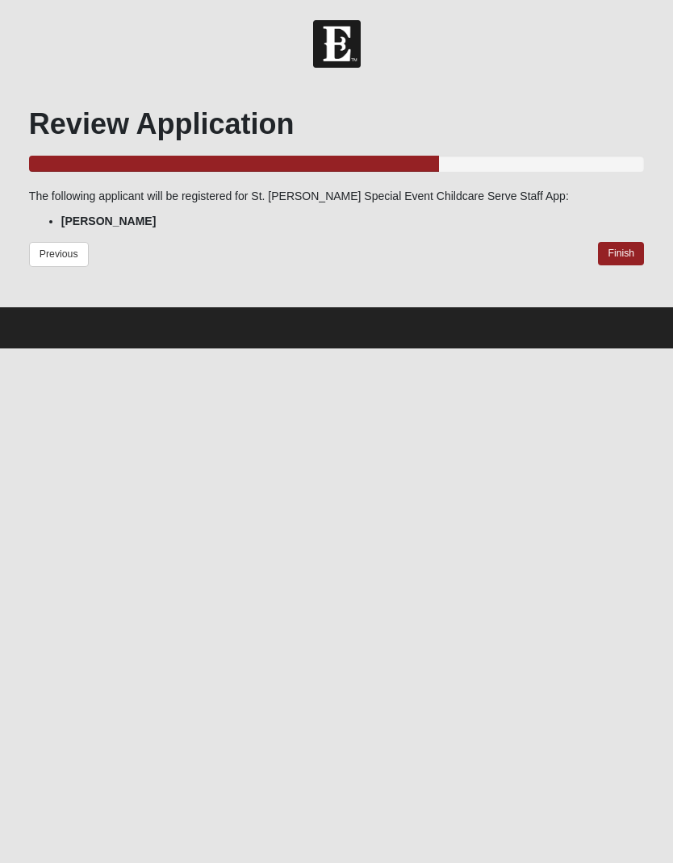
click at [13, 249] on form "Hello JoAnn My Account Log Out St. Johns Special Event Childcare Serve Staff Ap…" at bounding box center [336, 184] width 673 height 328
click at [624, 257] on link "Finish" at bounding box center [621, 253] width 46 height 23
